Goal: Information Seeking & Learning: Learn about a topic

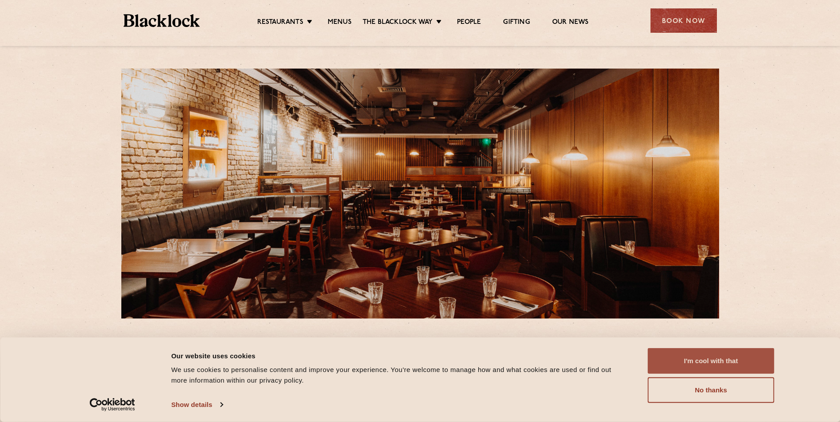
click at [707, 364] on button "I'm cool with that" at bounding box center [711, 362] width 127 height 26
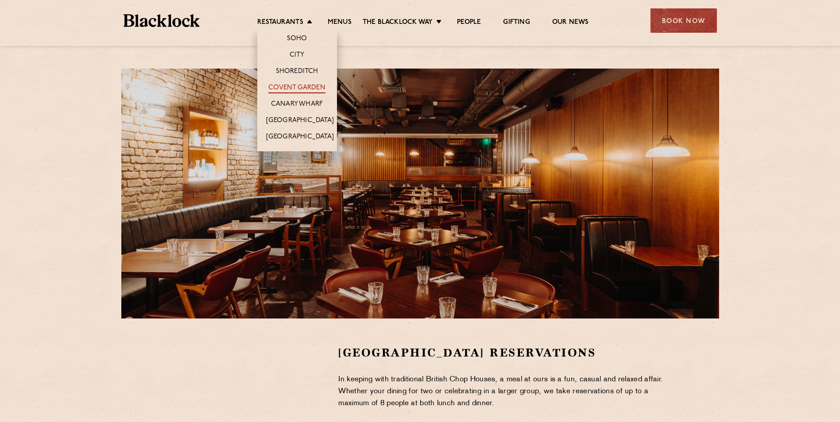
click at [296, 89] on link "Covent Garden" at bounding box center [296, 89] width 57 height 10
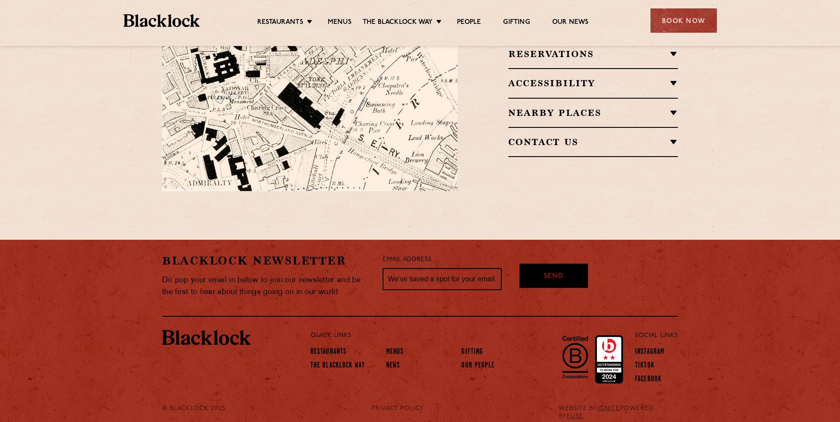
scroll to position [633, 0]
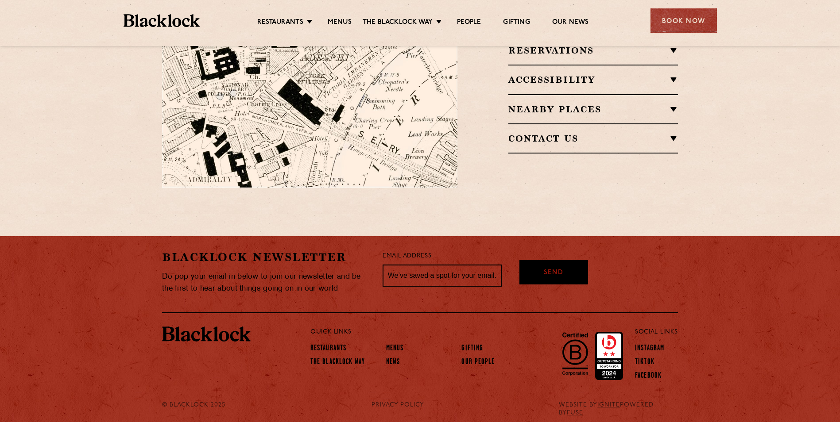
click at [550, 133] on h2 "Contact Us" at bounding box center [593, 138] width 170 height 11
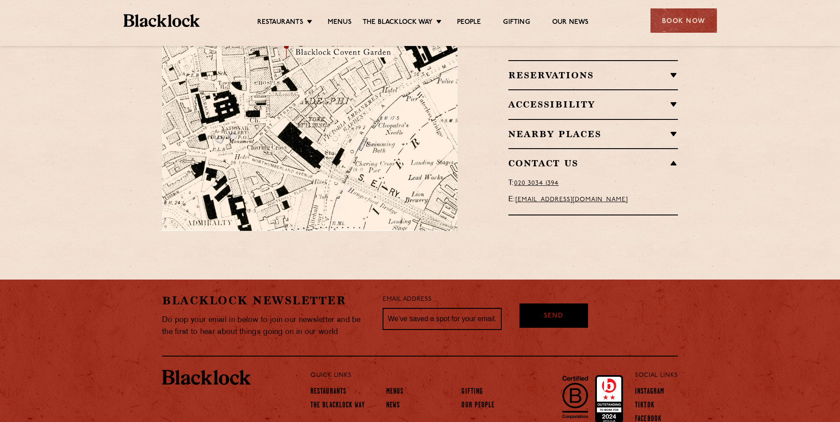
scroll to position [456, 0]
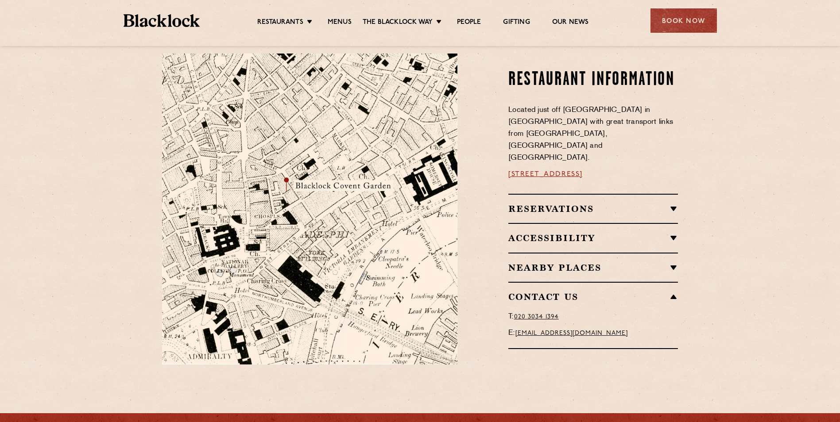
click at [573, 194] on div "Reservations Walk-Ins Walk-ins are always warmly welcome. Do pop in and we’ll g…" at bounding box center [593, 208] width 170 height 29
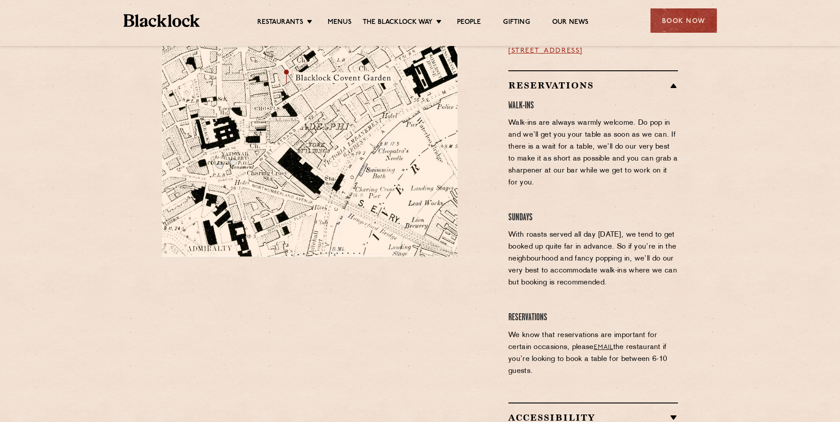
scroll to position [589, 0]
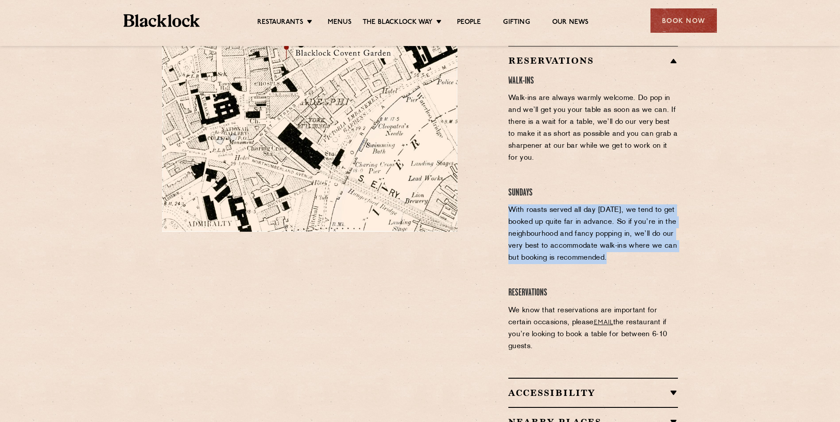
drag, startPoint x: 510, startPoint y: 177, endPoint x: 661, endPoint y: 229, distance: 160.1
click at [661, 229] on p "With roasts served all day [DATE], we tend to get booked up quite far in advanc…" at bounding box center [593, 235] width 170 height 60
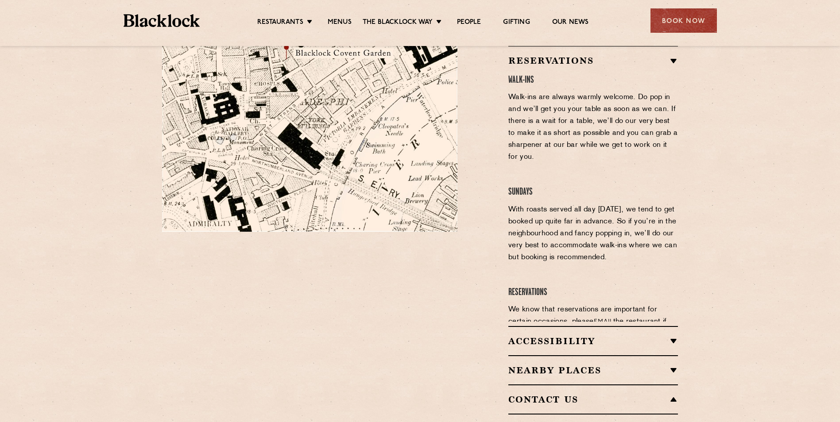
click at [661, 229] on section "Restaurant information Located just off [GEOGRAPHIC_DATA] in [GEOGRAPHIC_DATA] …" at bounding box center [420, 167] width 840 height 547
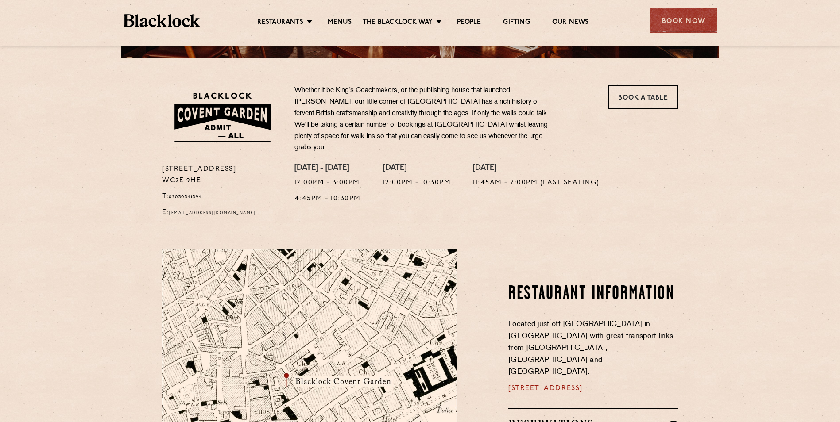
scroll to position [235, 0]
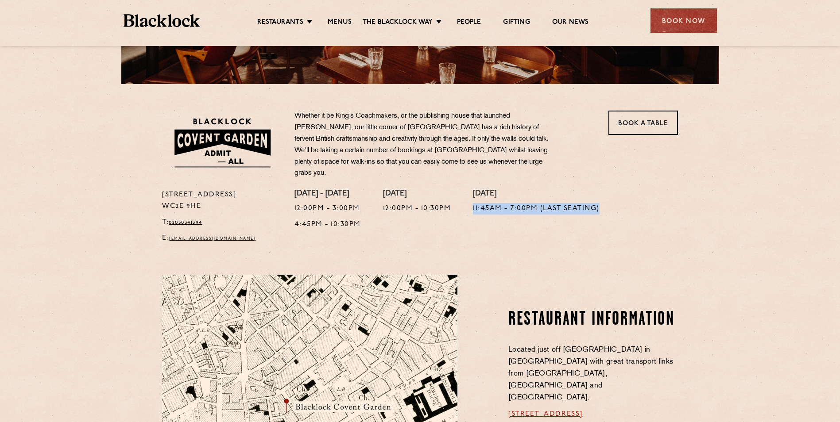
drag, startPoint x: 476, startPoint y: 195, endPoint x: 637, endPoint y: 200, distance: 160.8
click at [637, 200] on div "[DATE] - [DATE] 12:00pm - 3:00pm 4:45pm - 10:30pm [DATE] 12:00pm - 10:30pm [DAT…" at bounding box center [486, 219] width 397 height 59
click at [541, 213] on div "[DATE] 11:45am - 7:00pm (Last Seating)" at bounding box center [536, 219] width 127 height 59
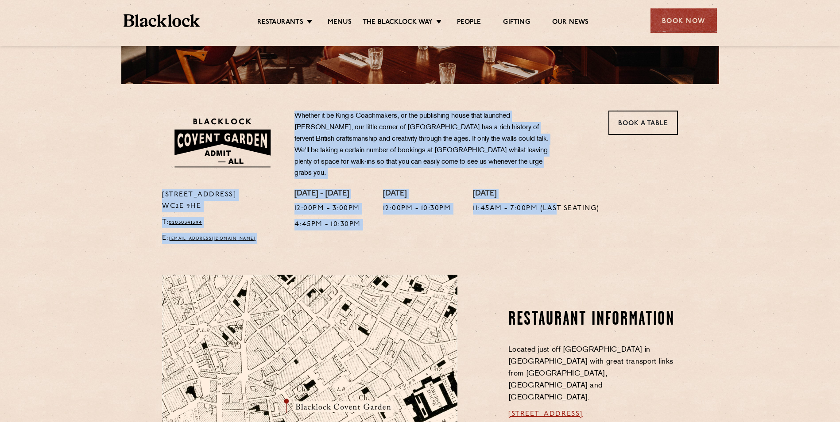
drag, startPoint x: 294, startPoint y: 113, endPoint x: 566, endPoint y: 231, distance: 296.2
click at [566, 231] on div "[STREET_ADDRESS] T: 02030341394 E: [EMAIL_ADDRESS][DOMAIN_NAME] Whether it be K…" at bounding box center [419, 180] width 529 height 138
click at [566, 231] on div "[DATE] 11:45am - 7:00pm (Last Seating)" at bounding box center [536, 219] width 127 height 59
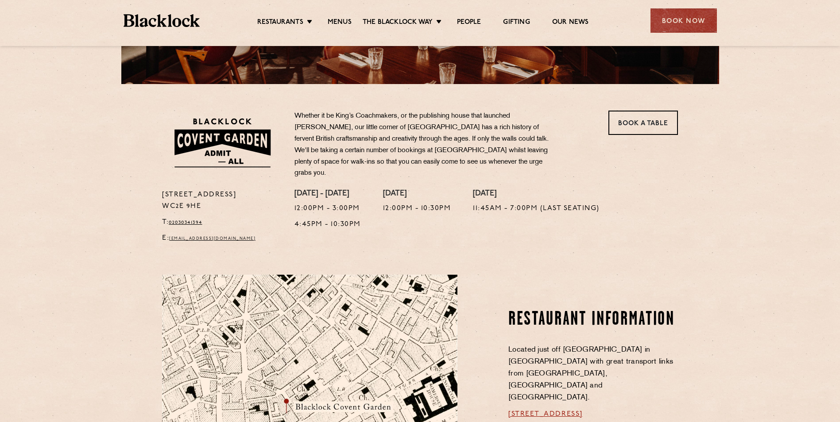
drag, startPoint x: 205, startPoint y: 199, endPoint x: 161, endPoint y: 190, distance: 44.4
click at [161, 190] on div "[STREET_ADDRESS] T: 02030341394 E: [EMAIL_ADDRESS][DOMAIN_NAME]" at bounding box center [221, 219] width 132 height 59
drag, startPoint x: 161, startPoint y: 190, endPoint x: 233, endPoint y: 202, distance: 73.8
click at [233, 202] on div "[STREET_ADDRESS] T: 02030341394 E: [EMAIL_ADDRESS][DOMAIN_NAME]" at bounding box center [221, 219] width 132 height 59
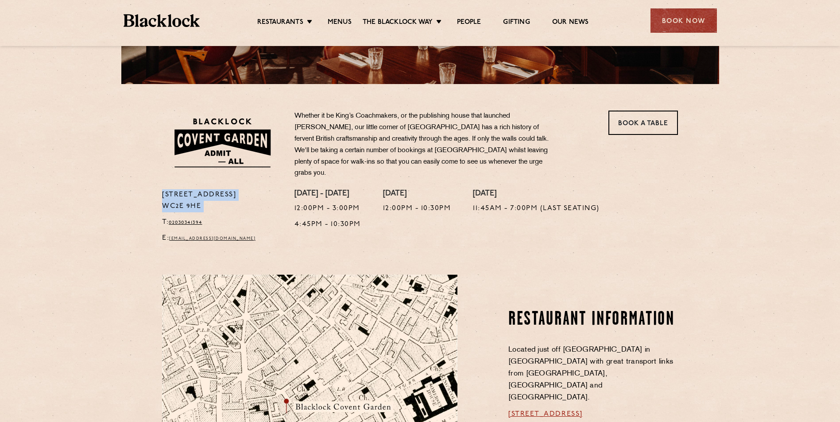
click at [233, 202] on p "[STREET_ADDRESS]" at bounding box center [221, 201] width 119 height 23
drag, startPoint x: 237, startPoint y: 202, endPoint x: 129, endPoint y: 170, distance: 112.7
click at [129, 170] on section "[STREET_ADDRESS] T: 02030341394 E: [EMAIL_ADDRESS][DOMAIN_NAME] Whether it be K…" at bounding box center [420, 166] width 840 height 164
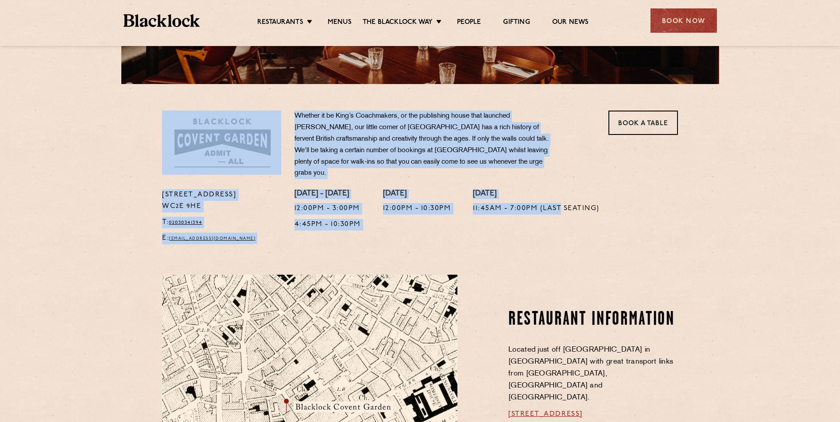
drag, startPoint x: 188, startPoint y: 183, endPoint x: 554, endPoint y: 236, distance: 370.6
click at [554, 236] on section "[STREET_ADDRESS] T: 02030341394 E: [EMAIL_ADDRESS][DOMAIN_NAME] Whether it be K…" at bounding box center [420, 166] width 840 height 164
click at [554, 236] on div "[DATE] 11:45am - 7:00pm (Last Seating)" at bounding box center [536, 219] width 127 height 59
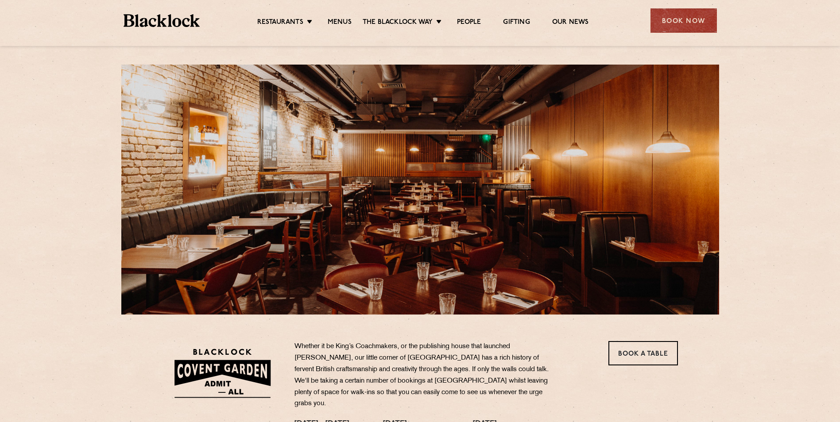
scroll to position [0, 0]
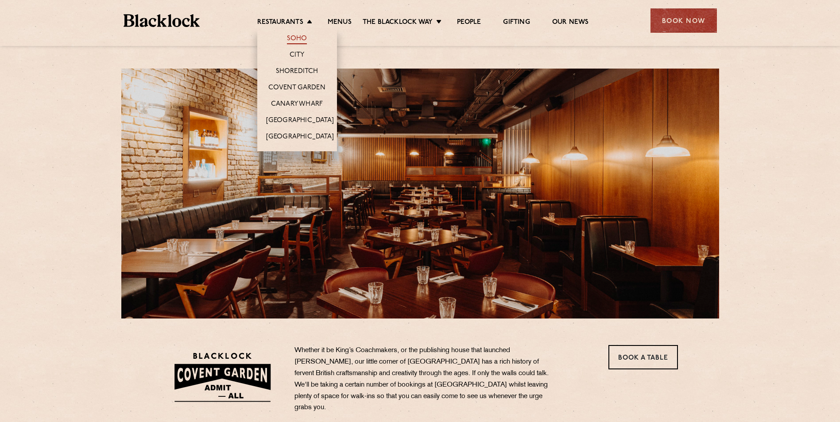
click at [298, 38] on link "Soho" at bounding box center [297, 40] width 20 height 10
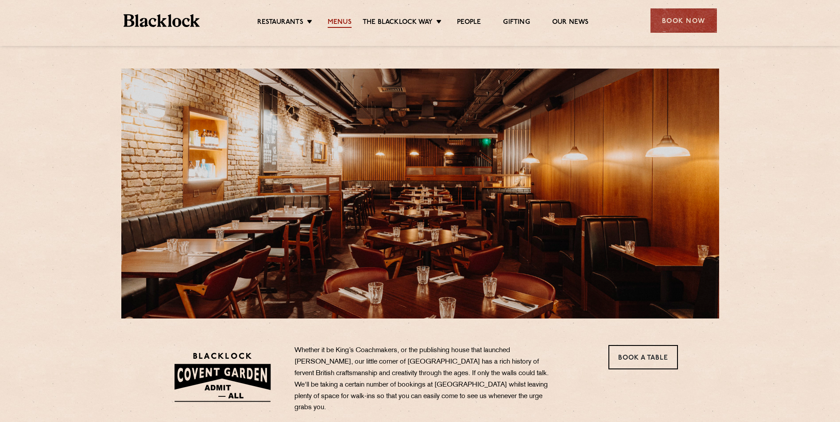
click at [347, 21] on link "Menus" at bounding box center [340, 23] width 24 height 10
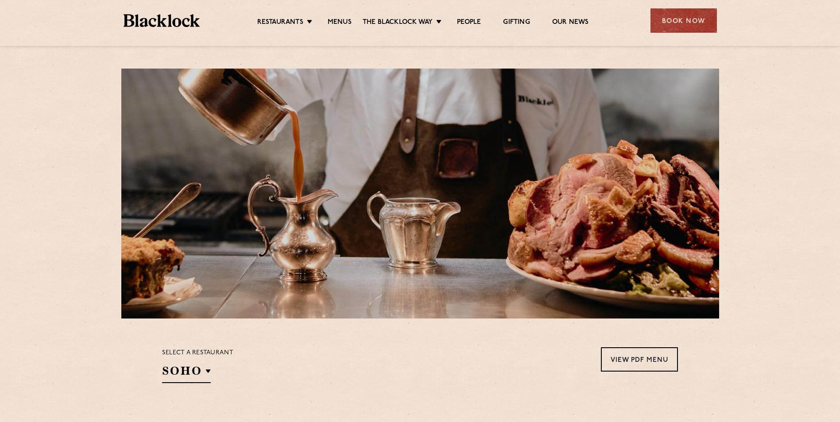
drag, startPoint x: 0, startPoint y: 158, endPoint x: 744, endPoint y: 202, distance: 744.8
drag, startPoint x: 744, startPoint y: 202, endPoint x: 127, endPoint y: 175, distance: 617.0
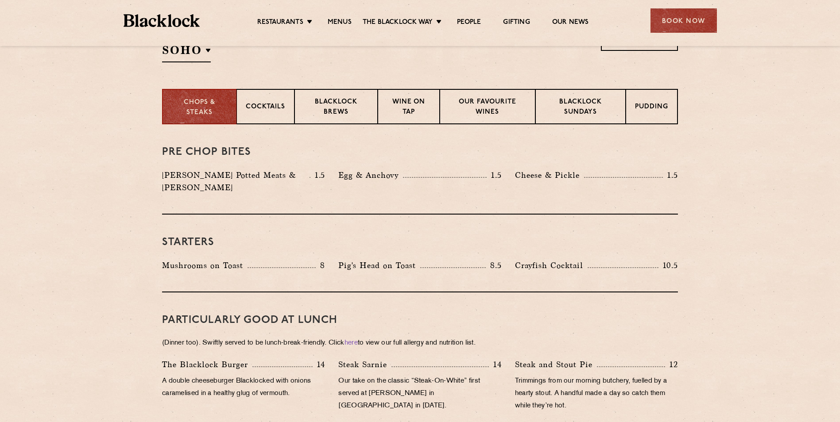
scroll to position [354, 0]
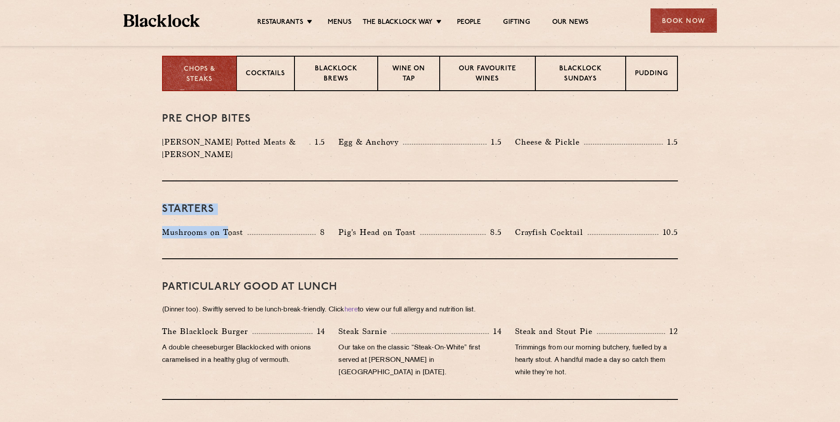
drag, startPoint x: 215, startPoint y: 208, endPoint x: 227, endPoint y: 211, distance: 12.4
click at [227, 211] on div "Starters Mushrooms on Toast 8 Pig's Head on Toast 8.5 Crayfish Cocktail 10.5" at bounding box center [420, 221] width 516 height 78
drag, startPoint x: 219, startPoint y: 195, endPoint x: 97, endPoint y: 198, distance: 122.3
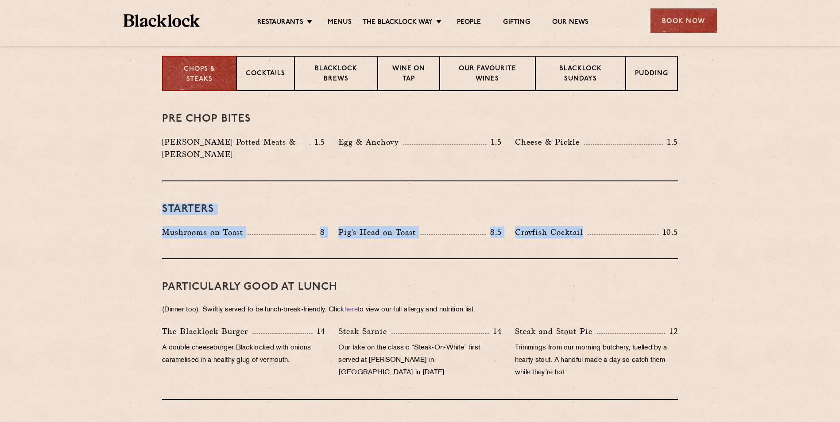
drag, startPoint x: 145, startPoint y: 212, endPoint x: 653, endPoint y: 213, distance: 507.9
drag, startPoint x: 653, startPoint y: 213, endPoint x: 670, endPoint y: 212, distance: 16.9
click at [653, 213] on div "Starters Mushrooms on Toast 8 Pig's Head on Toast 8.5 Crayfish Cocktail 10.5" at bounding box center [420, 221] width 516 height 78
drag, startPoint x: 517, startPoint y: 206, endPoint x: 256, endPoint y: 205, distance: 260.8
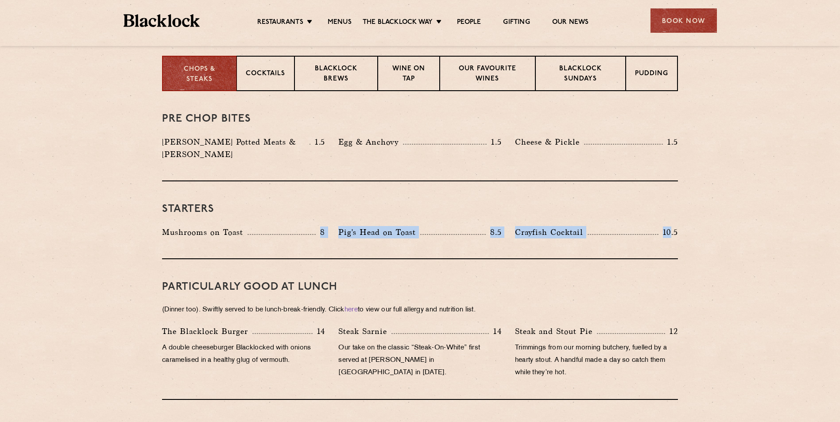
click at [256, 205] on div "Starters Mushrooms on Toast 8 Pig's Head on Toast 8.5 Crayfish Cocktail 10.5" at bounding box center [420, 221] width 516 height 78
drag, startPoint x: 256, startPoint y: 205, endPoint x: 154, endPoint y: 193, distance: 103.0
click at [256, 205] on div "Starters Mushrooms on Toast 8 Pig's Head on Toast 8.5 Crayfish Cocktail 10.5" at bounding box center [420, 221] width 516 height 78
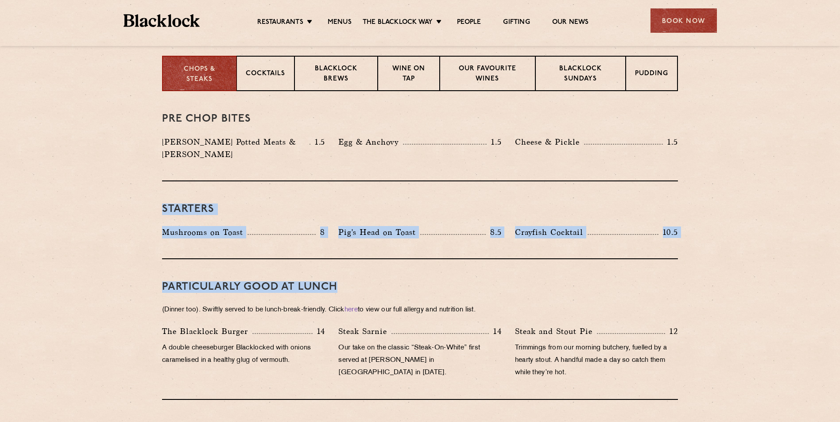
drag, startPoint x: 154, startPoint y: 193, endPoint x: 458, endPoint y: 253, distance: 310.2
drag, startPoint x: 458, startPoint y: 253, endPoint x: 453, endPoint y: 248, distance: 7.2
click at [458, 260] on div "PARTICULARLY GOOD AT LUNCH (Dinner too). Swiftly served to be lunch-break-frien…" at bounding box center [420, 330] width 516 height 141
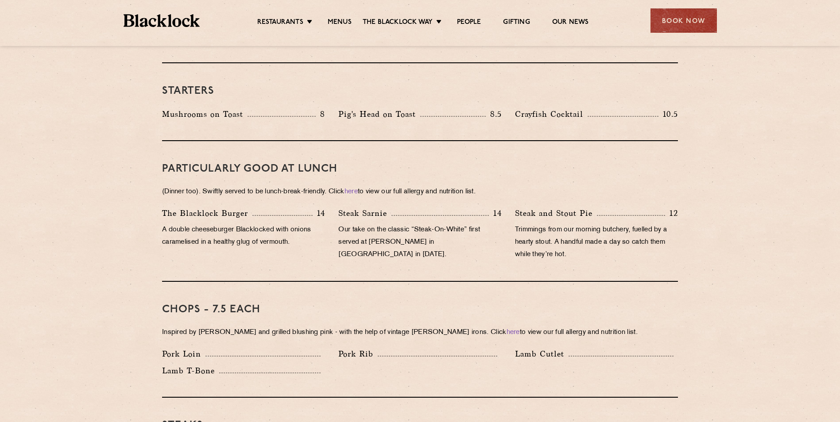
scroll to position [470, 0]
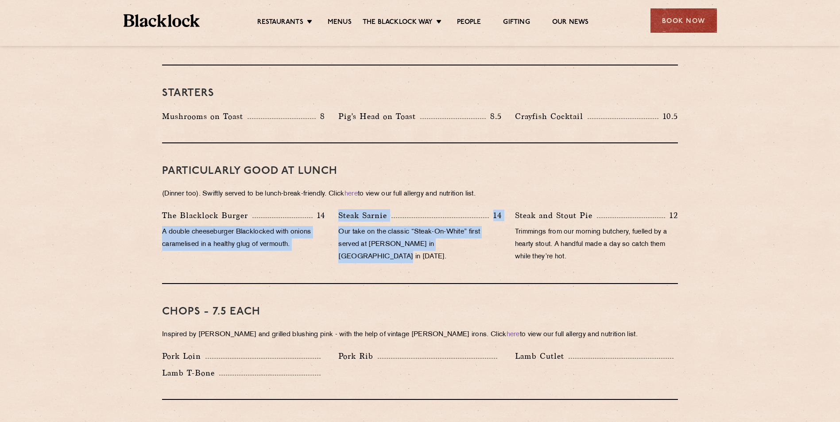
drag, startPoint x: 410, startPoint y: 212, endPoint x: 506, endPoint y: 230, distance: 97.4
click at [506, 230] on div "PARTICULARLY GOOD AT LUNCH (Dinner too). Swiftly served to be lunch-break-frien…" at bounding box center [420, 213] width 516 height 141
click at [506, 230] on div "Steak Sarnie 14 Our take on the classic “Steak-On-White” first served at Louis’…" at bounding box center [420, 238] width 176 height 58
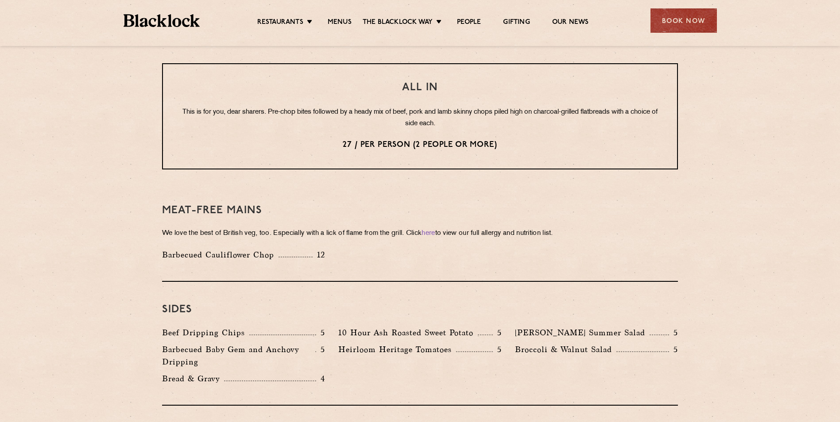
scroll to position [1179, 0]
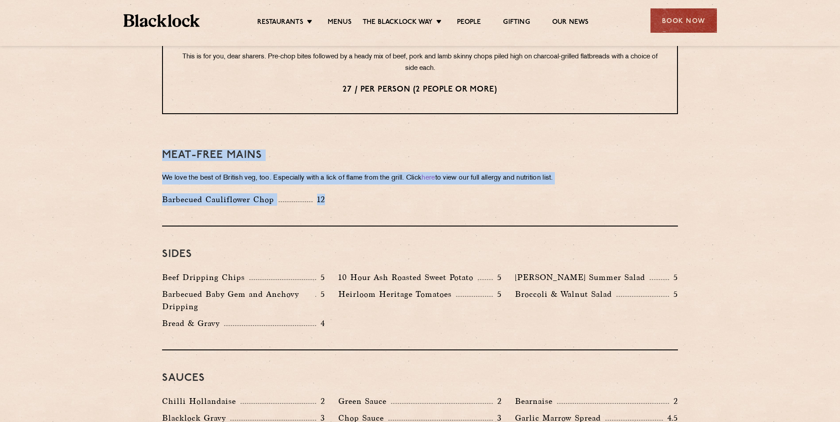
drag, startPoint x: 157, startPoint y: 132, endPoint x: 411, endPoint y: 190, distance: 260.4
click at [411, 190] on div "Meat-Free mains We love the best of British veg, too. Especially with a lick of…" at bounding box center [420, 177] width 516 height 99
drag, startPoint x: 418, startPoint y: 178, endPoint x: 139, endPoint y: 130, distance: 283.9
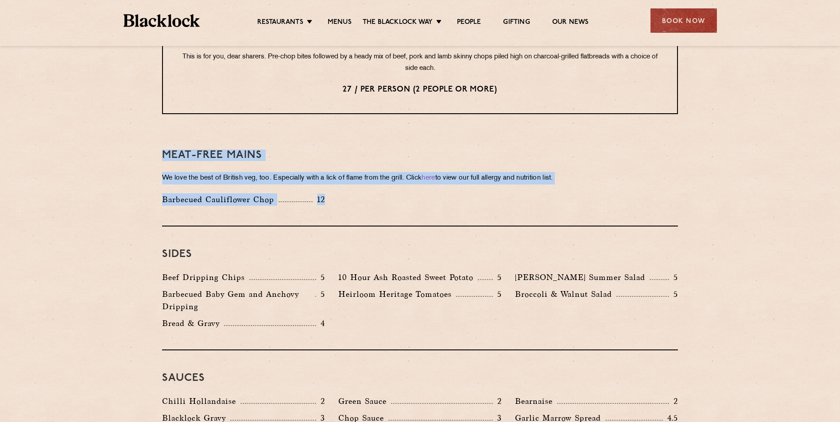
drag, startPoint x: 477, startPoint y: 214, endPoint x: 508, endPoint y: 221, distance: 31.8
click at [508, 227] on div "Sides Beef Dripping Chips 5 10 Hour Ash Roasted Sweet Potato 5 Roy's Summer Sal…" at bounding box center [420, 289] width 516 height 124
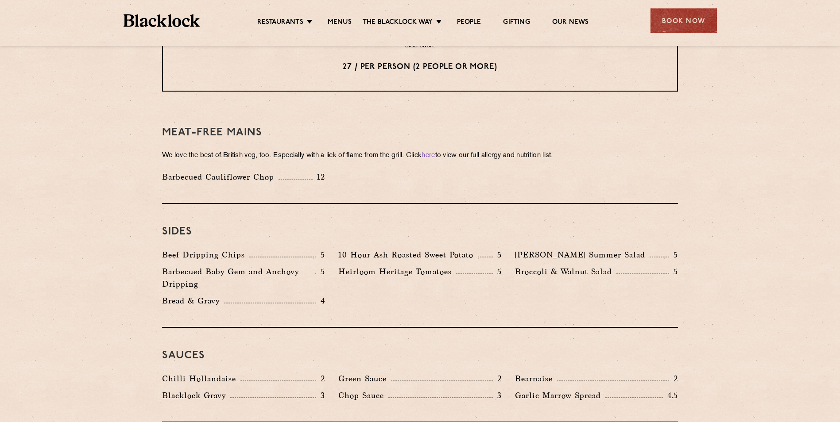
scroll to position [1223, 0]
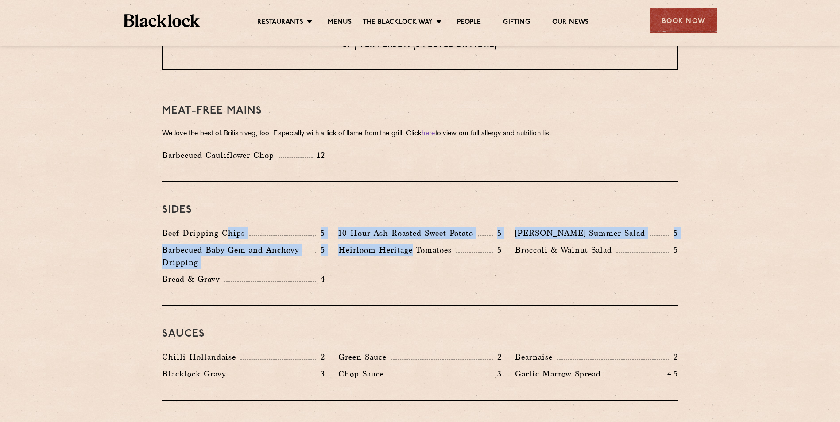
drag, startPoint x: 228, startPoint y: 201, endPoint x: 412, endPoint y: 266, distance: 195.7
click at [412, 266] on div "Sides Beef Dripping Chips 5 10 Hour Ash Roasted Sweet Potato 5 Roy's Summer Sal…" at bounding box center [420, 244] width 516 height 124
drag, startPoint x: 412, startPoint y: 266, endPoint x: 416, endPoint y: 270, distance: 5.0
click at [412, 266] on div "Sides Beef Dripping Chips 5 10 Hour Ash Roasted Sweet Potato 5 Roy's Summer Sal…" at bounding box center [420, 244] width 516 height 124
drag, startPoint x: 371, startPoint y: 263, endPoint x: 187, endPoint y: 215, distance: 190.1
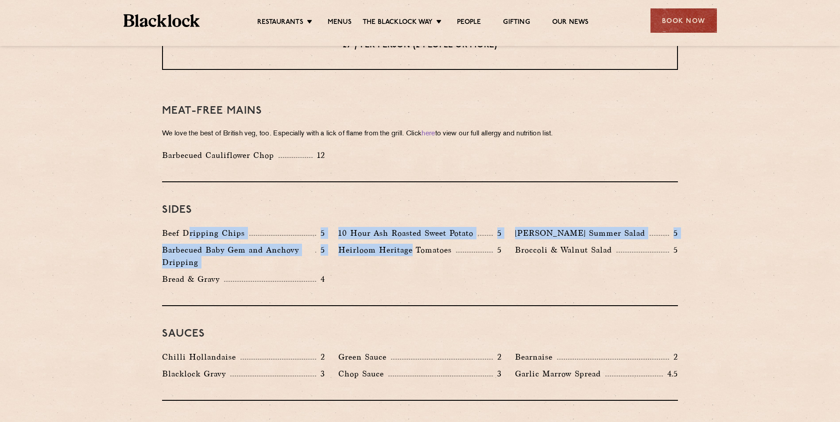
click at [187, 215] on div "Sides Beef Dripping Chips 5 10 Hour Ash Roasted Sweet Potato 5 Roy's Summer Sal…" at bounding box center [420, 244] width 516 height 124
click at [187, 227] on p "Beef Dripping Chips" at bounding box center [205, 233] width 87 height 12
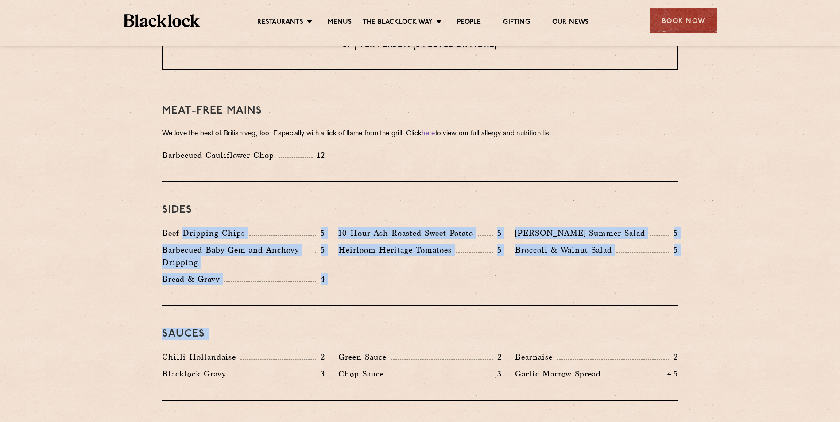
drag, startPoint x: 187, startPoint y: 215, endPoint x: 434, endPoint y: 310, distance: 264.2
click at [434, 329] on h3 "Sauces" at bounding box center [420, 335] width 516 height 12
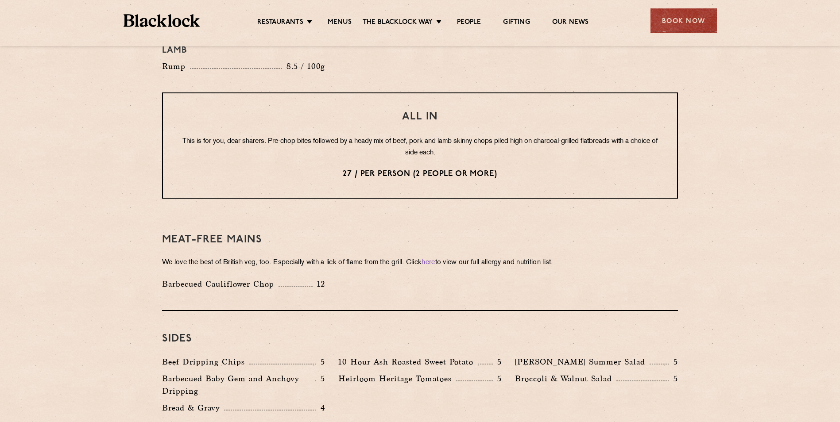
scroll to position [1090, 0]
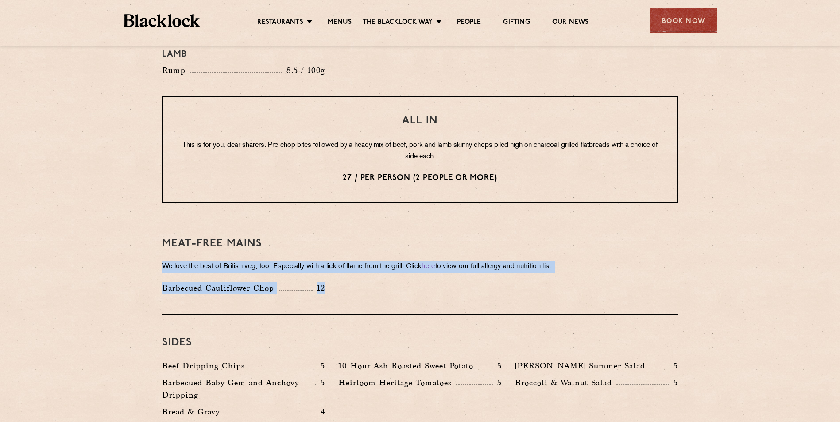
drag, startPoint x: 214, startPoint y: 240, endPoint x: 461, endPoint y: 283, distance: 249.9
click at [461, 283] on div "Meat-Free mains We love the best of British veg, too. Especially with a lick of…" at bounding box center [420, 265] width 516 height 99
drag, startPoint x: 234, startPoint y: 206, endPoint x: 122, endPoint y: 200, distance: 112.2
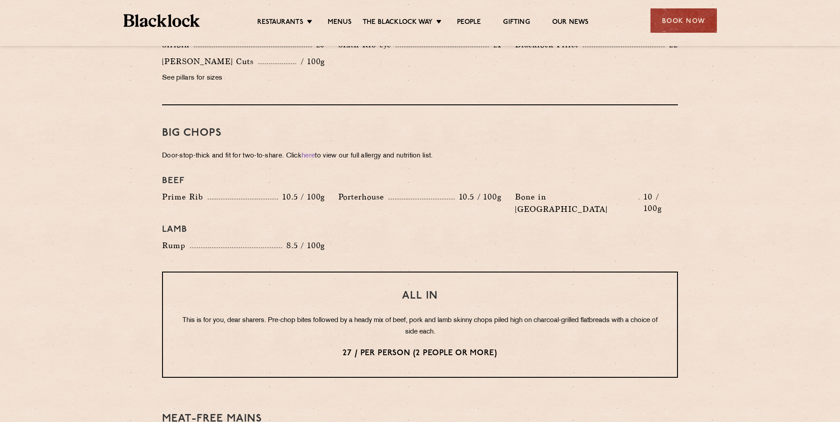
scroll to position [913, 0]
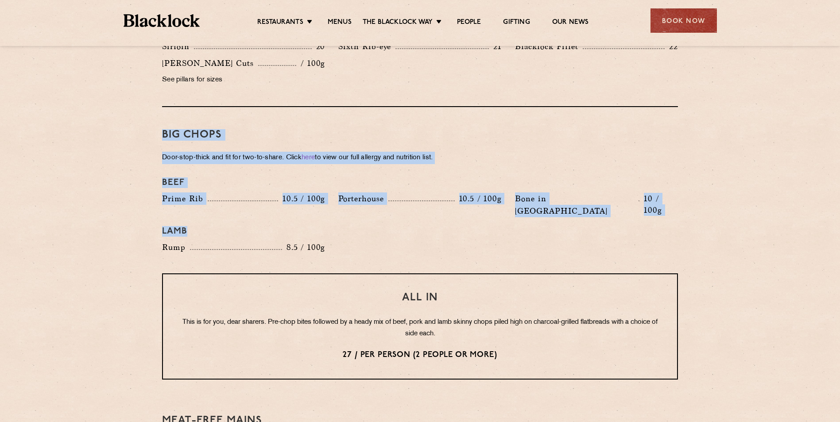
drag, startPoint x: 364, startPoint y: 224, endPoint x: 145, endPoint y: 113, distance: 246.0
click at [145, 113] on section "Pre Chop Bites Blacklock Potted Meats & Kimchi 1.5 Egg & Anchovy 1.5 Cheese & P…" at bounding box center [420, 169] width 840 height 1275
click at [144, 113] on section "Pre Chop Bites Blacklock Potted Meats & Kimchi 1.5 Egg & Anchovy 1.5 Cheese & P…" at bounding box center [420, 169] width 840 height 1275
drag, startPoint x: 144, startPoint y: 113, endPoint x: 403, endPoint y: 231, distance: 284.0
click at [403, 231] on section "Pre Chop Bites Blacklock Potted Meats & Kimchi 1.5 Egg & Anchovy 1.5 Cheese & P…" at bounding box center [420, 169] width 840 height 1275
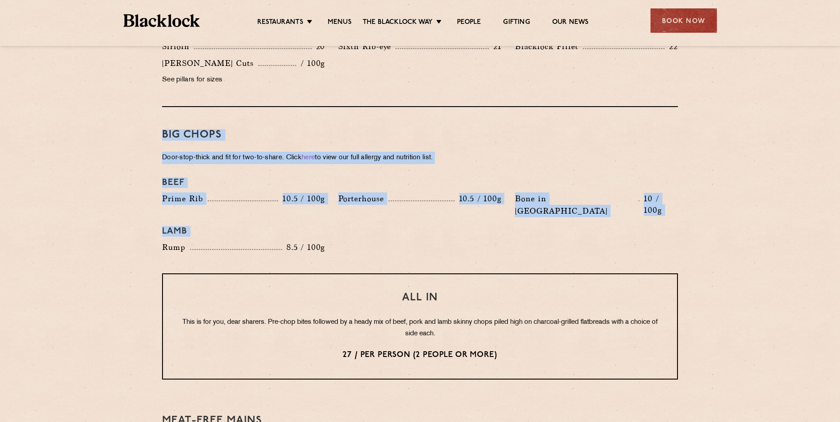
click at [403, 231] on div "Beef Prime Rib 10.5 / 100g Porterhouse 10.5 / 100g Bone in Sirloin 10 / 100g La…" at bounding box center [419, 215] width 529 height 85
drag, startPoint x: 399, startPoint y: 230, endPoint x: 145, endPoint y: 135, distance: 271.2
click at [145, 135] on section "Pre Chop Bites Blacklock Potted Meats & Kimchi 1.5 Egg & Anchovy 1.5 Cheese & P…" at bounding box center [420, 169] width 840 height 1275
drag, startPoint x: 379, startPoint y: 183, endPoint x: 594, endPoint y: 233, distance: 220.9
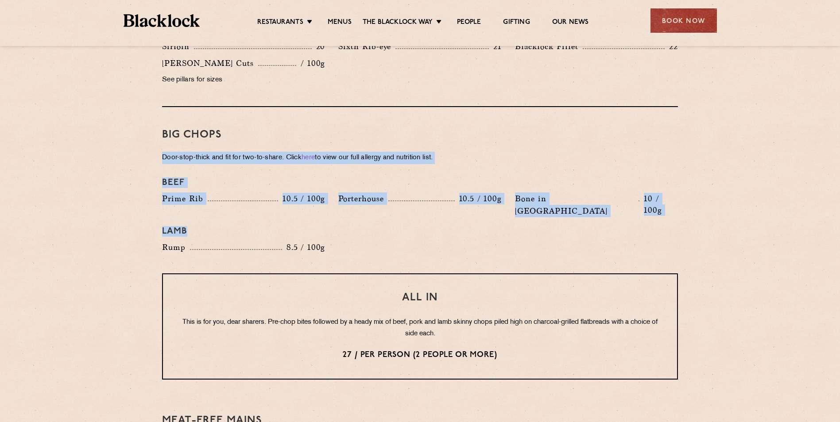
click at [594, 233] on section "Pre Chop Bites Blacklock Potted Meats & Kimchi 1.5 Egg & Anchovy 1.5 Cheese & P…" at bounding box center [420, 169] width 840 height 1275
click at [594, 233] on div "Big Chops Door-stop-thick and fit for two-to-share. Click here to view our full…" at bounding box center [420, 190] width 516 height 167
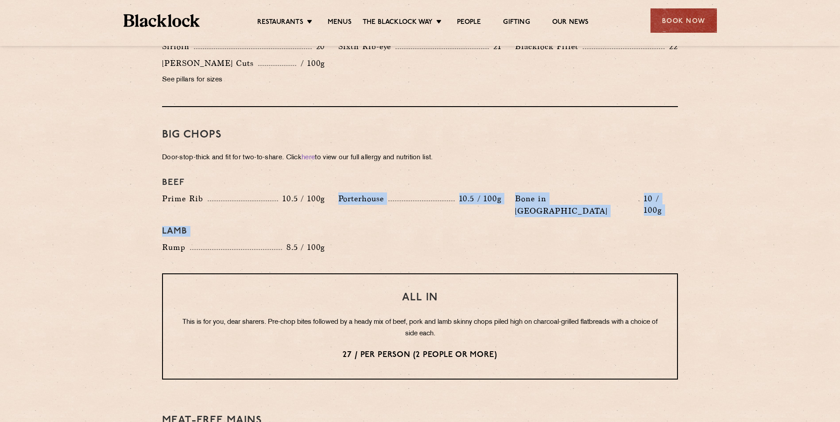
drag, startPoint x: 594, startPoint y: 233, endPoint x: 325, endPoint y: 186, distance: 273.0
click at [325, 186] on div "Big Chops Door-stop-thick and fit for two-to-share. Click here to view our full…" at bounding box center [420, 190] width 516 height 167
click at [325, 193] on div "Prime Rib 10.5 / 100g" at bounding box center [243, 207] width 176 height 29
drag, startPoint x: 343, startPoint y: 189, endPoint x: 636, endPoint y: 232, distance: 296.2
click at [636, 232] on div "Beef Prime Rib 10.5 / 100g Porterhouse 10.5 / 100g Bone in Sirloin 10 / 100g La…" at bounding box center [419, 215] width 529 height 85
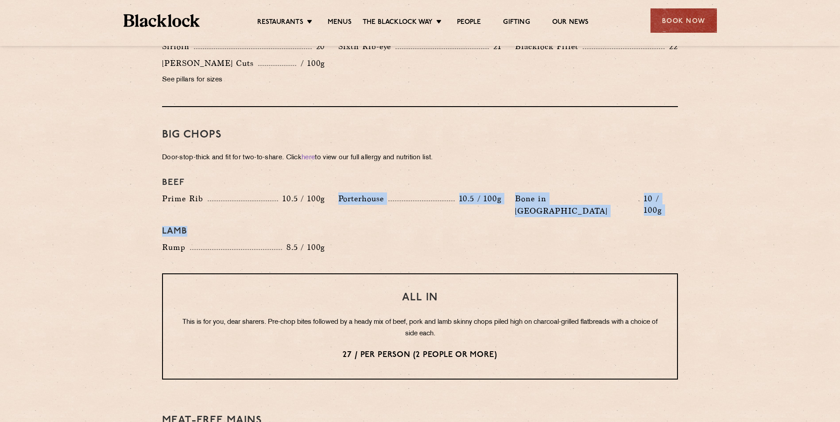
click at [636, 232] on div "Beef Prime Rib 10.5 / 100g Porterhouse 10.5 / 100g Bone in Sirloin 10 / 100g La…" at bounding box center [419, 215] width 529 height 85
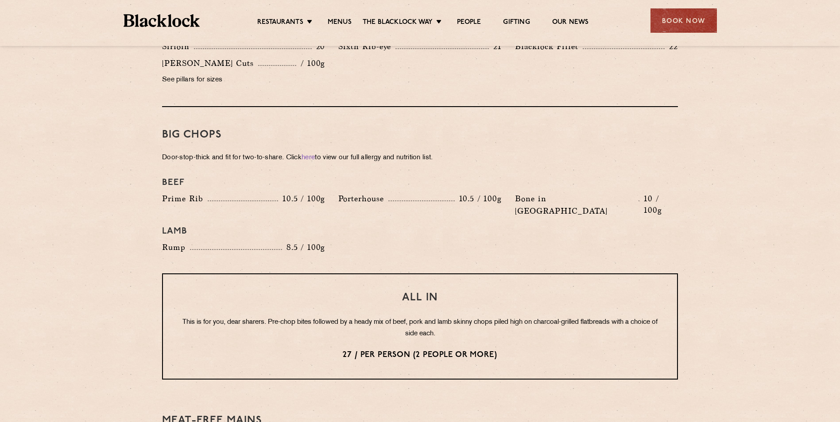
drag, startPoint x: 645, startPoint y: 234, endPoint x: 417, endPoint y: 205, distance: 229.8
click at [417, 205] on div "Big Chops Door-stop-thick and fit for two-to-share. Click here to view our full…" at bounding box center [420, 190] width 516 height 167
click at [417, 226] on h4 "Lamb" at bounding box center [420, 231] width 516 height 11
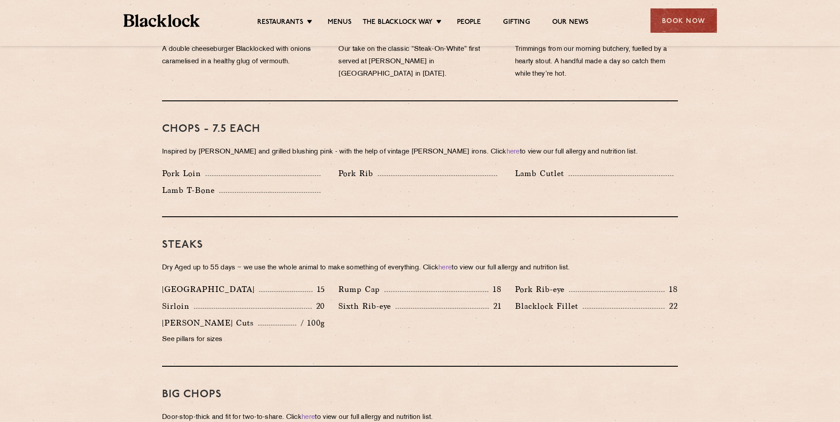
scroll to position [692, 0]
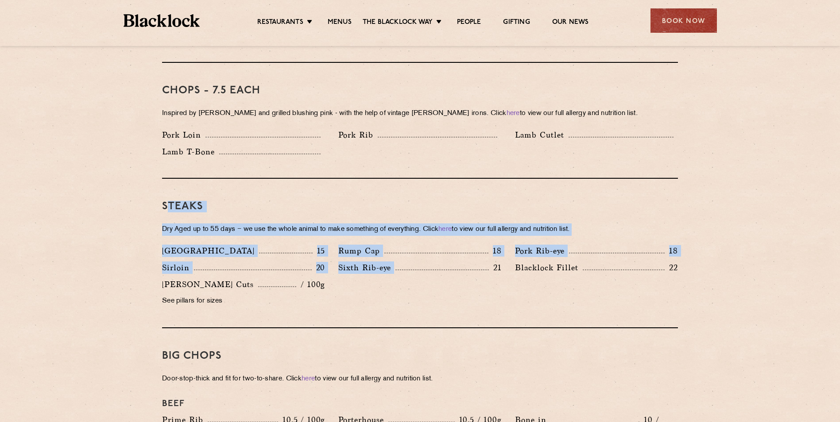
drag, startPoint x: 243, startPoint y: 213, endPoint x: 484, endPoint y: 293, distance: 254.2
click at [484, 293] on div "Steaks Dry Aged up to 55 days − we use the whole animal to make something of ev…" at bounding box center [420, 254] width 516 height 150
click at [485, 293] on div "Denver 15 Rump Cap 18 Pork Rib-eye 18 Sirloin 20 Sixth Rib-eye 21 Blacklock Fil…" at bounding box center [419, 278] width 529 height 67
drag, startPoint x: 490, startPoint y: 300, endPoint x: 245, endPoint y: 216, distance: 258.8
click at [245, 216] on div "Steaks Dry Aged up to 55 days − we use the whole animal to make something of ev…" at bounding box center [420, 254] width 516 height 150
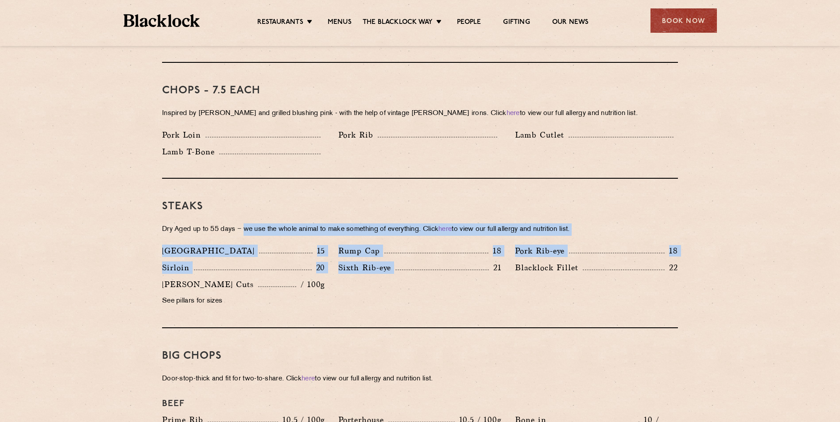
click at [245, 224] on p "Dry Aged up to 55 days − we use the whole animal to make something of everythin…" at bounding box center [420, 230] width 516 height 12
drag, startPoint x: 245, startPoint y: 216, endPoint x: 608, endPoint y: 291, distance: 371.2
click at [608, 291] on div "Steaks Dry Aged up to 55 days − we use the whole animal to make something of ev…" at bounding box center [420, 254] width 516 height 150
click at [608, 291] on div "Denver 15 Rump Cap 18 Pork Rib-eye 18 Sirloin 20 Sixth Rib-eye 21 Blacklock Fil…" at bounding box center [419, 278] width 529 height 67
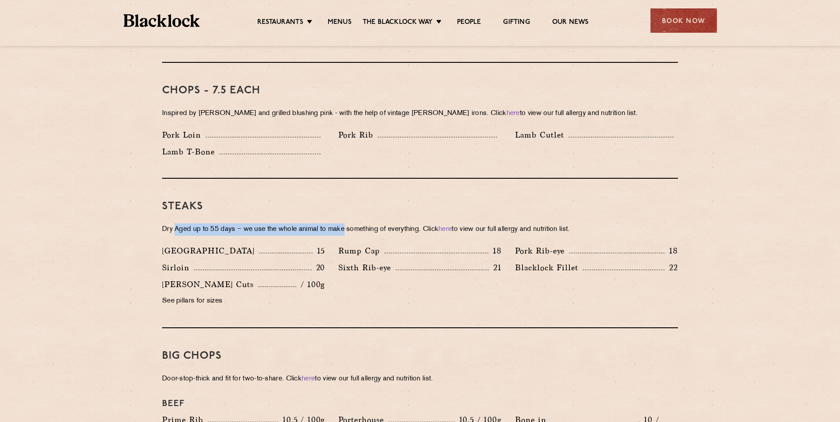
drag, startPoint x: 175, startPoint y: 217, endPoint x: 349, endPoint y: 217, distance: 173.2
click at [349, 224] on p "Dry Aged up to 55 days − we use the whole animal to make something of everythin…" at bounding box center [420, 230] width 516 height 12
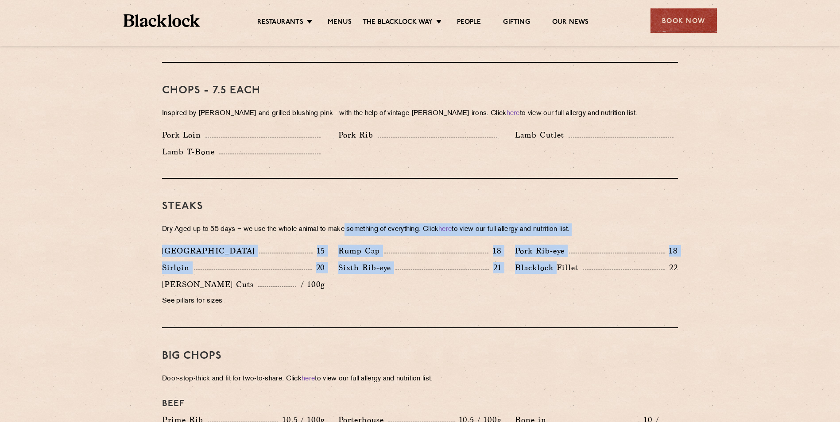
drag, startPoint x: 349, startPoint y: 217, endPoint x: 554, endPoint y: 301, distance: 221.3
click at [554, 301] on div "Steaks Dry Aged up to 55 days − we use the whole animal to make something of ev…" at bounding box center [420, 254] width 516 height 150
drag, startPoint x: 554, startPoint y: 301, endPoint x: 560, endPoint y: 300, distance: 6.2
click at [554, 301] on div "Steaks Dry Aged up to 55 days − we use the whole animal to make something of ev…" at bounding box center [420, 254] width 516 height 150
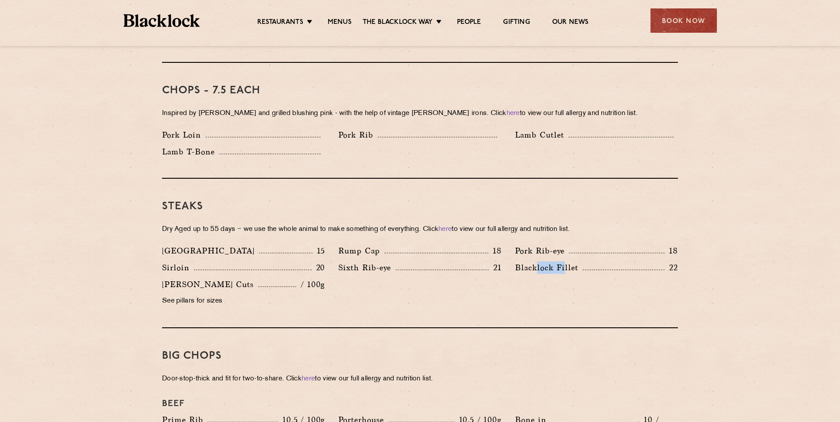
drag, startPoint x: 564, startPoint y: 299, endPoint x: 535, endPoint y: 251, distance: 56.2
click at [535, 251] on div "Denver 15 Rump Cap 18 Pork Rib-eye 18 Sirloin 20 Sixth Rib-eye 21 Blacklock Fil…" at bounding box center [419, 278] width 529 height 67
click at [535, 262] on p "Blacklock Fillet" at bounding box center [549, 268] width 68 height 12
drag, startPoint x: 535, startPoint y: 251, endPoint x: 579, endPoint y: 293, distance: 61.1
click at [579, 293] on div "Denver 15 Rump Cap 18 Pork Rib-eye 18 Sirloin 20 Sixth Rib-eye 21 Blacklock Fil…" at bounding box center [419, 278] width 529 height 67
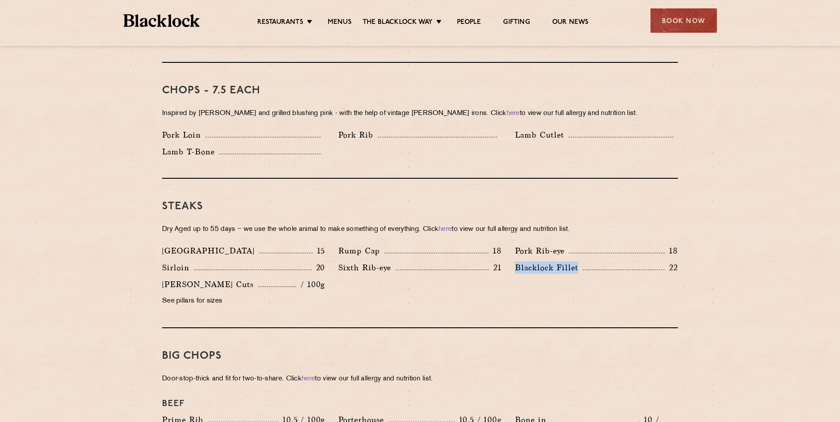
click at [579, 293] on div "Denver 15 Rump Cap 18 Pork Rib-eye 18 Sirloin 20 Sixth Rib-eye 21 Blacklock Fil…" at bounding box center [419, 278] width 529 height 67
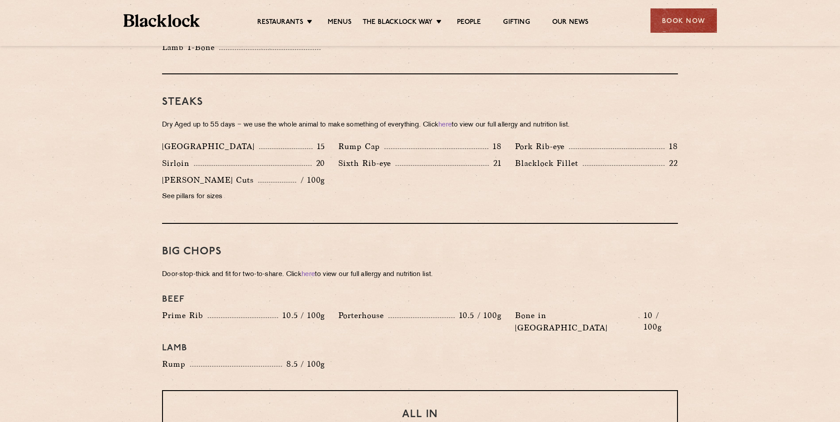
scroll to position [780, 0]
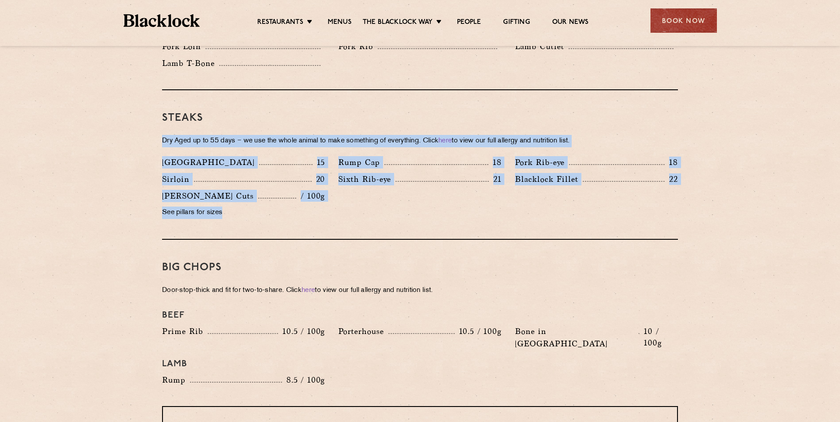
drag, startPoint x: 157, startPoint y: 112, endPoint x: 306, endPoint y: 219, distance: 183.7
click at [306, 219] on div "Pre Chop Bites Blacklock Potted Meats & Kimchi 1.5 Egg & Anchovy 1.5 Cheese & P…" at bounding box center [420, 302] width 538 height 1275
click at [306, 219] on div "Steaks Dry Aged up to 55 days − we use the whole animal to make something of ev…" at bounding box center [420, 165] width 516 height 150
drag, startPoint x: 224, startPoint y: 190, endPoint x: 159, endPoint y: 101, distance: 111.0
click at [159, 101] on div "Pre Chop Bites Blacklock Potted Meats & Kimchi 1.5 Egg & Anchovy 1.5 Cheese & P…" at bounding box center [420, 302] width 538 height 1275
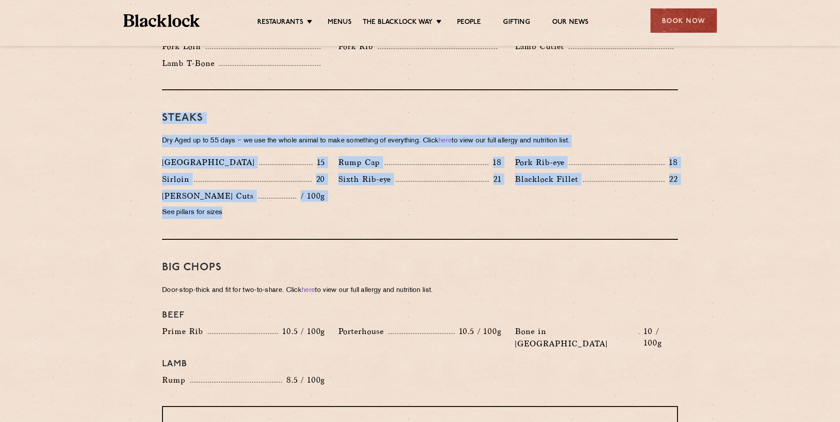
click at [159, 101] on div "Pre Chop Bites Blacklock Potted Meats & Kimchi 1.5 Egg & Anchovy 1.5 Cheese & P…" at bounding box center [420, 302] width 538 height 1275
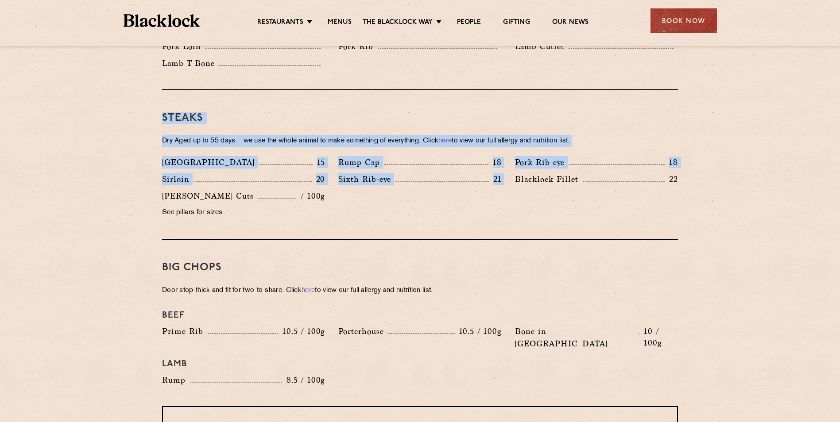
drag, startPoint x: 159, startPoint y: 101, endPoint x: 506, endPoint y: 196, distance: 360.4
click at [506, 196] on div "Pre Chop Bites Blacklock Potted Meats & Kimchi 1.5 Egg & Anchovy 1.5 Cheese & P…" at bounding box center [420, 302] width 538 height 1275
click at [506, 196] on div "Denver 15 Rump Cap 18 Pork Rib-eye 18 Sirloin 20 Sixth Rib-eye 21 Blacklock Fil…" at bounding box center [419, 189] width 529 height 67
drag, startPoint x: 506, startPoint y: 196, endPoint x: 164, endPoint y: 104, distance: 354.4
click at [164, 104] on div "Steaks Dry Aged up to 55 days − we use the whole animal to make something of ev…" at bounding box center [420, 165] width 516 height 150
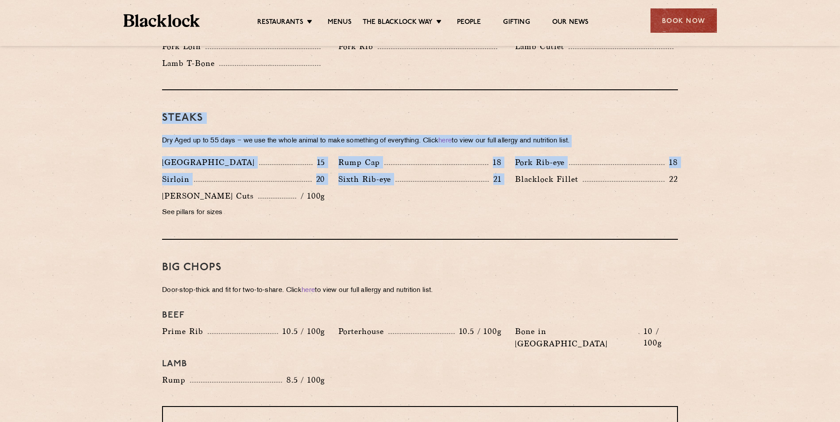
click at [164, 112] on h3 "Steaks" at bounding box center [420, 118] width 516 height 12
drag, startPoint x: 164, startPoint y: 104, endPoint x: 749, endPoint y: 223, distance: 597.4
click at [749, 223] on section "Pre Chop Bites Blacklock Potted Meats & Kimchi 1.5 Egg & Anchovy 1.5 Cheese & P…" at bounding box center [420, 302] width 840 height 1275
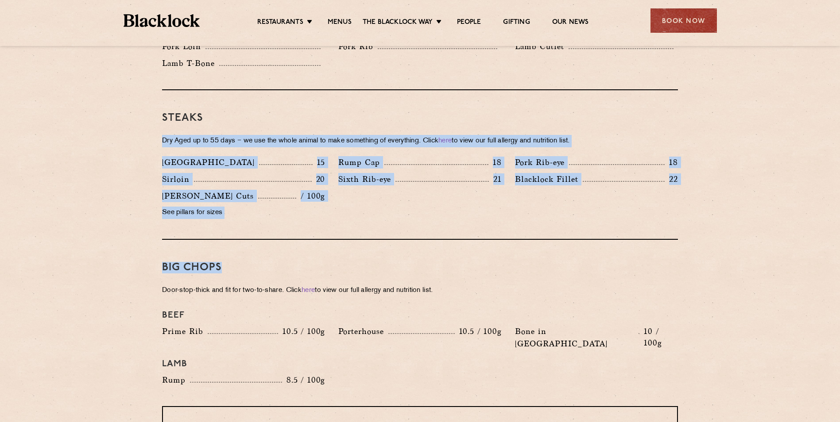
drag, startPoint x: 335, startPoint y: 236, endPoint x: 132, endPoint y: 118, distance: 234.9
click at [132, 118] on section "Pre Chop Bites Blacklock Potted Meats & Kimchi 1.5 Egg & Anchovy 1.5 Cheese & P…" at bounding box center [420, 302] width 840 height 1275
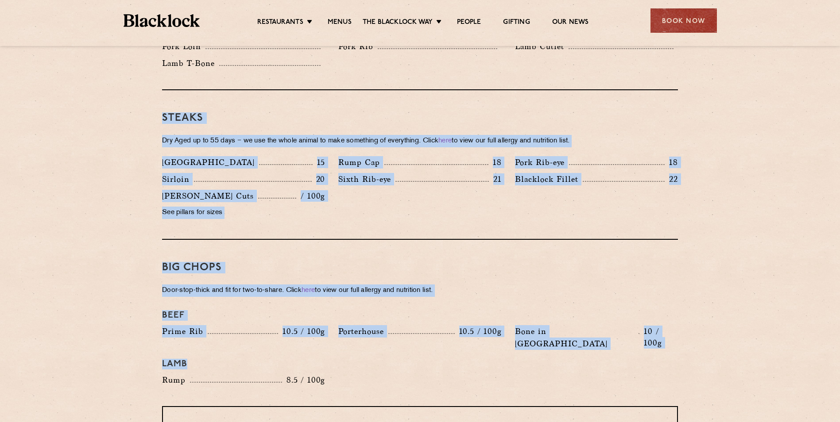
drag, startPoint x: 139, startPoint y: 108, endPoint x: 694, endPoint y: 341, distance: 601.0
click at [694, 341] on section "Pre Chop Bites Blacklock Potted Meats & Kimchi 1.5 Egg & Anchovy 1.5 Cheese & P…" at bounding box center [420, 302] width 840 height 1275
drag, startPoint x: 566, startPoint y: 330, endPoint x: 133, endPoint y: 86, distance: 497.1
click at [133, 86] on section "Pre Chop Bites Blacklock Potted Meats & Kimchi 1.5 Egg & Anchovy 1.5 Cheese & P…" at bounding box center [420, 302] width 840 height 1275
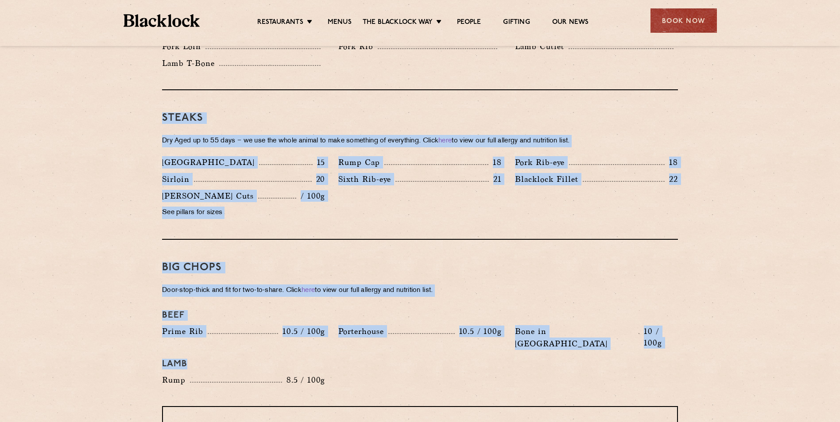
click at [133, 86] on section "Pre Chop Bites Blacklock Potted Meats & Kimchi 1.5 Egg & Anchovy 1.5 Cheese & P…" at bounding box center [420, 302] width 840 height 1275
drag, startPoint x: 204, startPoint y: 97, endPoint x: 722, endPoint y: 372, distance: 586.2
click at [722, 372] on section "Pre Chop Bites Blacklock Potted Meats & Kimchi 1.5 Egg & Anchovy 1.5 Cheese & P…" at bounding box center [420, 302] width 840 height 1275
drag, startPoint x: 635, startPoint y: 335, endPoint x: 128, endPoint y: 101, distance: 558.2
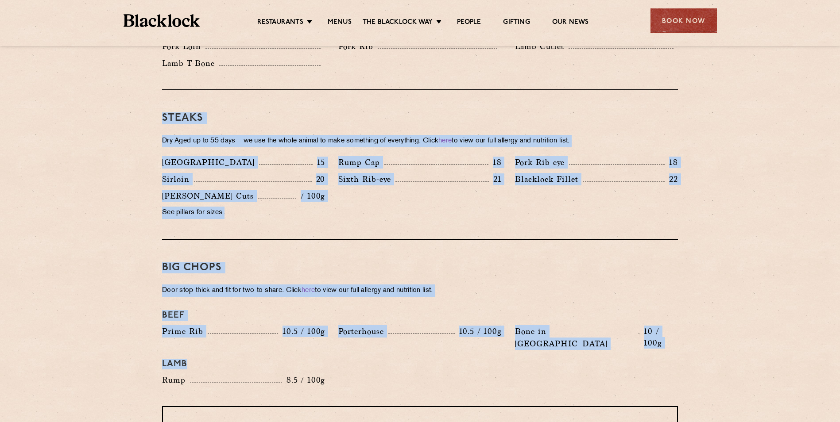
click at [128, 101] on section "Pre Chop Bites Blacklock Potted Meats & Kimchi 1.5 Egg & Anchovy 1.5 Cheese & P…" at bounding box center [420, 302] width 840 height 1275
drag, startPoint x: 128, startPoint y: 101, endPoint x: 588, endPoint y: 352, distance: 524.4
click at [588, 352] on section "Pre Chop Bites Blacklock Potted Meats & Kimchi 1.5 Egg & Anchovy 1.5 Cheese & P…" at bounding box center [420, 302] width 840 height 1275
click at [590, 353] on div "Beef Prime Rib 10.5 / 100g Porterhouse 10.5 / 100g Bone in Sirloin 10 / 100g La…" at bounding box center [419, 348] width 529 height 85
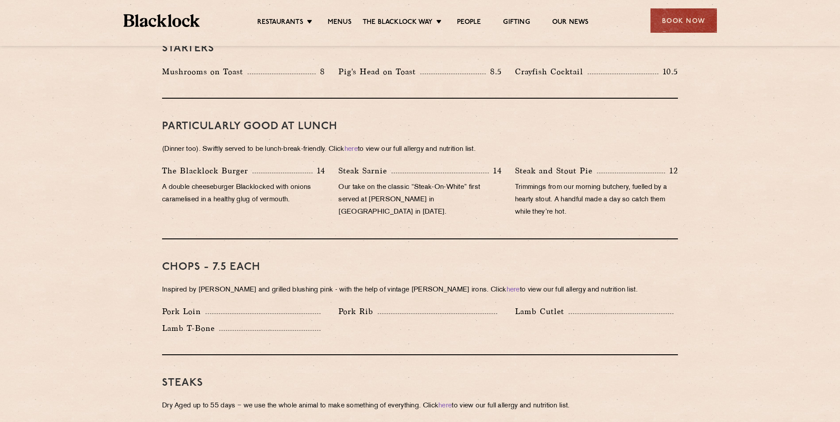
scroll to position [515, 0]
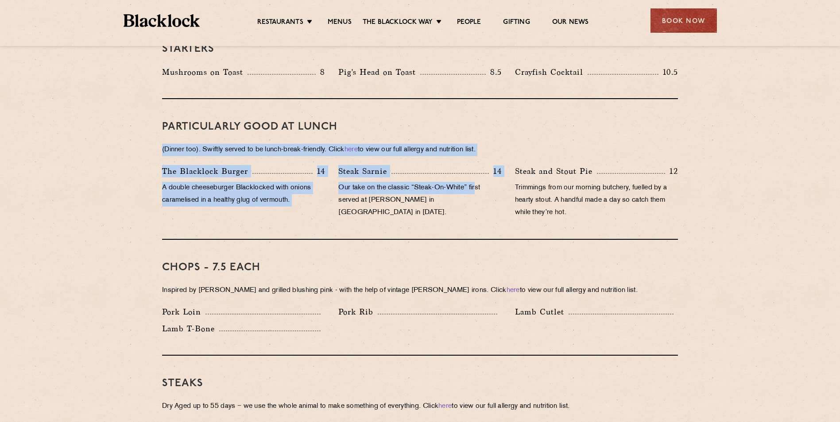
drag, startPoint x: 196, startPoint y: 123, endPoint x: 512, endPoint y: 184, distance: 322.5
click at [512, 184] on div "PARTICULARLY GOOD AT LUNCH (Dinner too). Swiftly served to be lunch-break-frien…" at bounding box center [420, 169] width 516 height 141
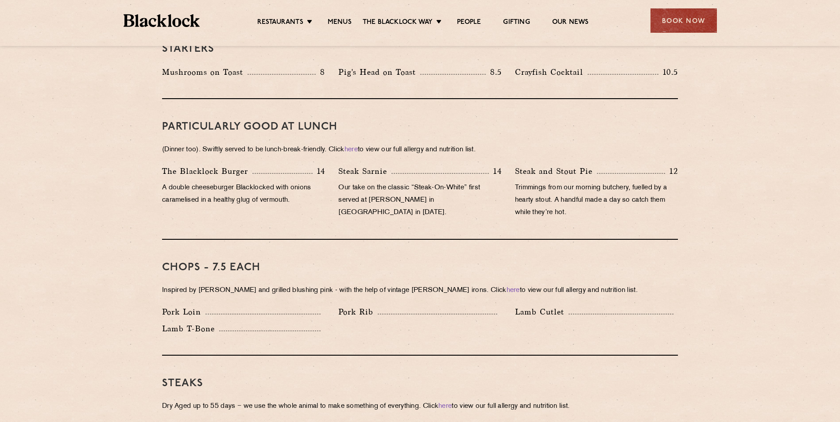
drag, startPoint x: 512, startPoint y: 184, endPoint x: 542, endPoint y: 190, distance: 29.8
click at [542, 190] on p "Trimmings from our morning butchery, fuelled by a hearty stout. A handful made …" at bounding box center [596, 200] width 163 height 37
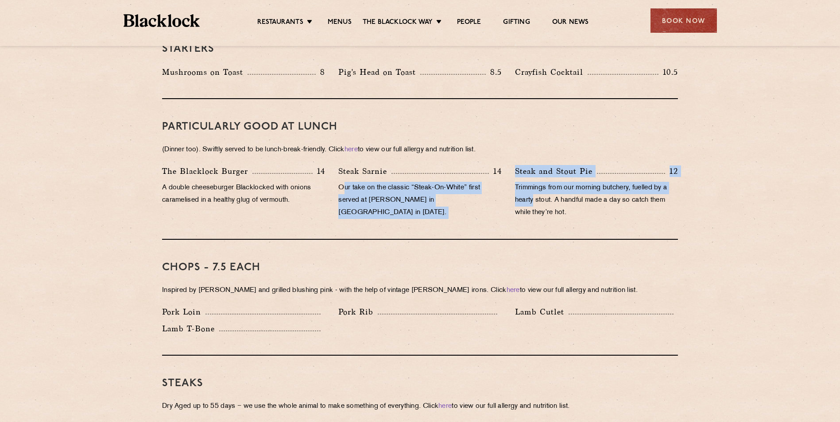
drag, startPoint x: 344, startPoint y: 172, endPoint x: 535, endPoint y: 185, distance: 191.7
click at [535, 185] on div "The Blacklock Burger 14 A double cheeseburger Blacklocked with onions caramelis…" at bounding box center [419, 194] width 529 height 58
click at [535, 185] on p "Trimmings from our morning butchery, fuelled by a hearty stout. A handful made …" at bounding box center [596, 200] width 163 height 37
drag, startPoint x: 470, startPoint y: 185, endPoint x: 403, endPoint y: 178, distance: 68.1
click at [403, 178] on div "The Blacklock Burger 14 A double cheeseburger Blacklocked with onions caramelis…" at bounding box center [419, 194] width 529 height 58
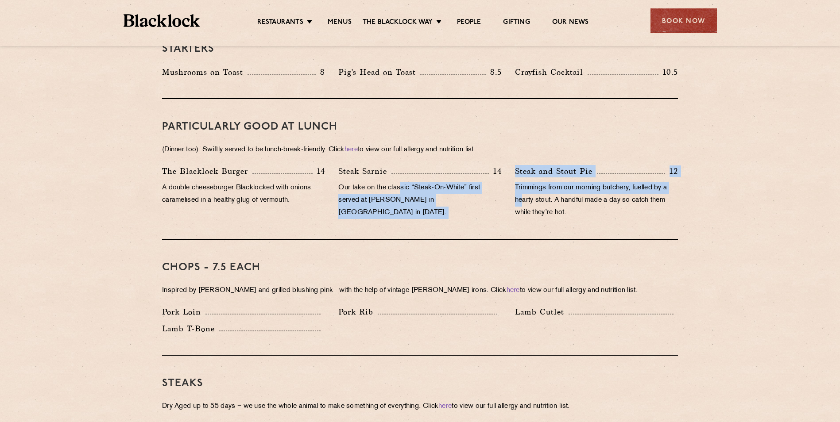
click at [402, 182] on p "Our take on the classic “Steak-On-White” first served at Louis’ Lunch in New Ha…" at bounding box center [419, 200] width 163 height 37
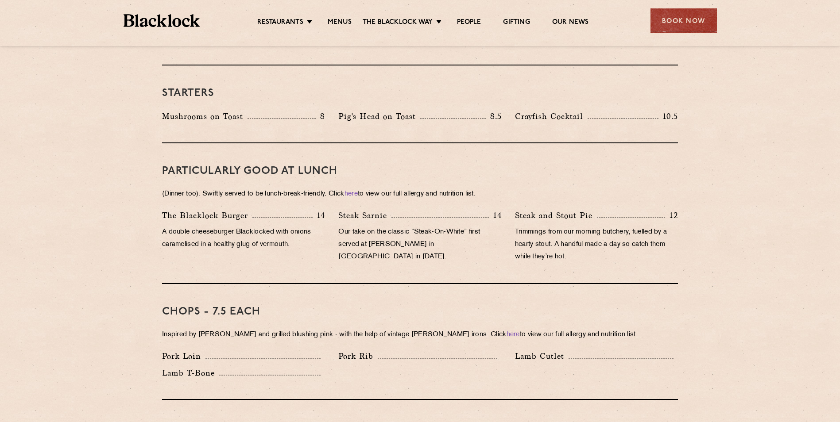
scroll to position [337, 0]
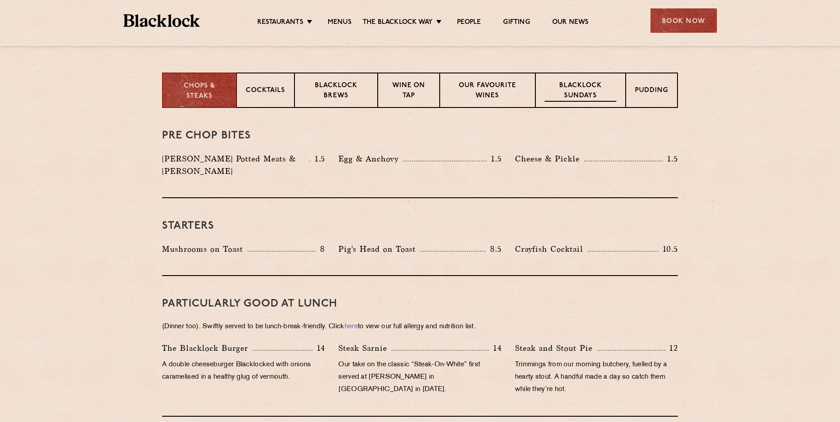
click at [585, 85] on p "Blacklock Sundays" at bounding box center [581, 91] width 72 height 21
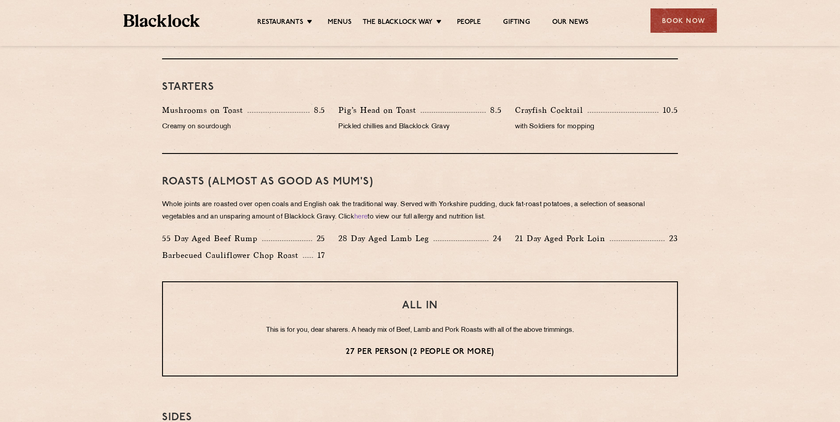
scroll to position [603, 0]
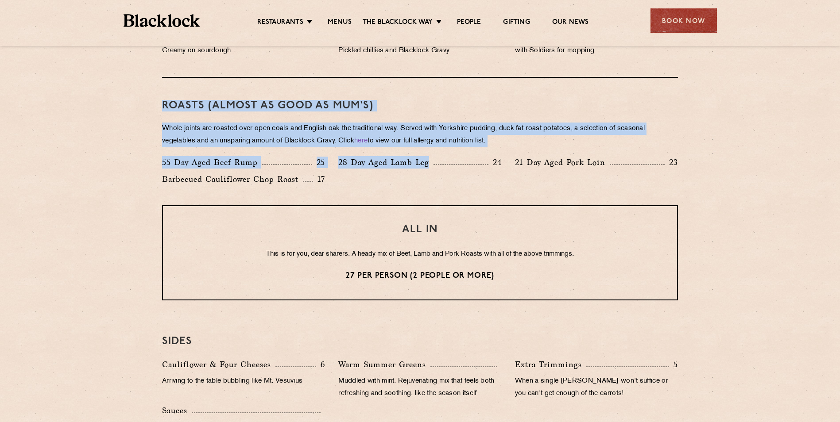
drag, startPoint x: 129, startPoint y: 98, endPoint x: 441, endPoint y: 189, distance: 325.0
click at [441, 189] on section "Eye openers If you had a big Saturday or need a little booster to kickstart you…" at bounding box center [420, 202] width 840 height 721
click at [442, 189] on div "55 Day Aged Beef Rump 25 28 Day Aged Lamb Leg 24 21 Day Aged Pork Loin 23 Barbe…" at bounding box center [419, 173] width 529 height 34
click at [183, 116] on div "Roasts (Almost as good as Mum's) Whole joints are roasted over open coals and E…" at bounding box center [420, 142] width 516 height 128
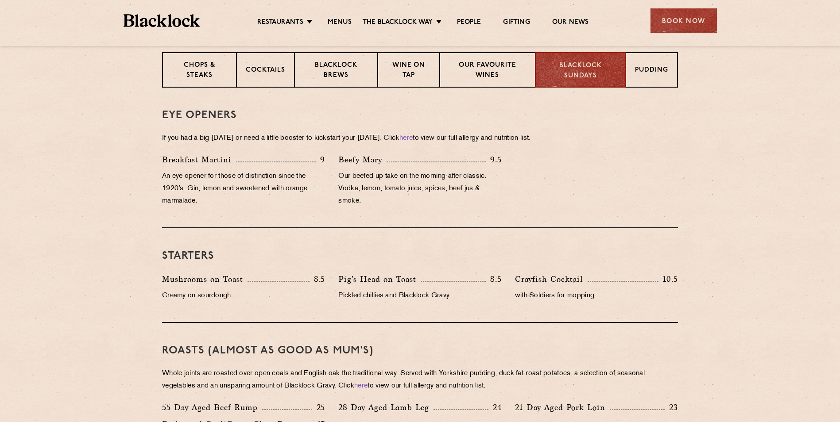
scroll to position [337, 0]
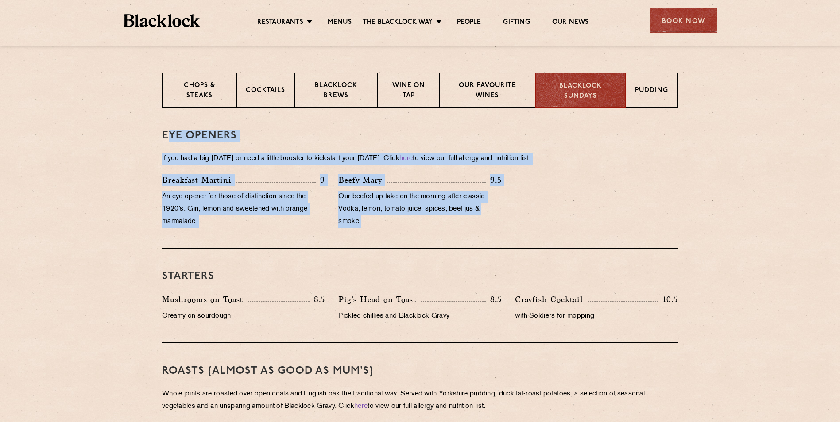
drag, startPoint x: 166, startPoint y: 131, endPoint x: 531, endPoint y: 245, distance: 382.8
click at [531, 245] on div "Eye openers If you had a big Saturday or need a little booster to kickstart you…" at bounding box center [420, 178] width 516 height 141
drag, startPoint x: 556, startPoint y: 240, endPoint x: 159, endPoint y: 131, distance: 411.0
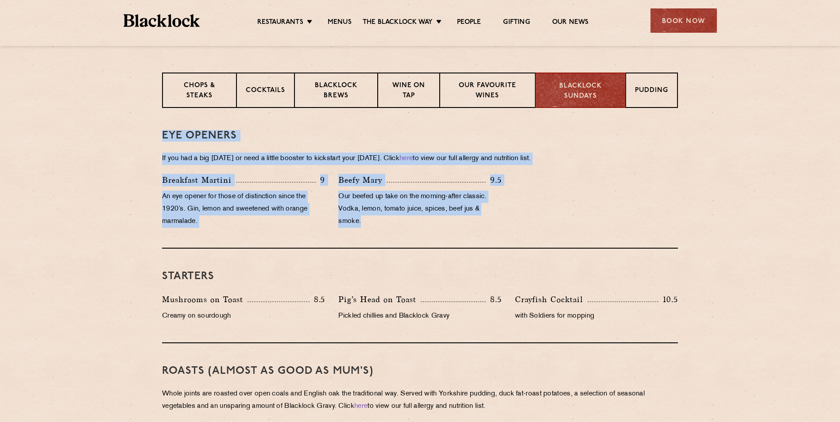
drag, startPoint x: 159, startPoint y: 131, endPoint x: 531, endPoint y: 212, distance: 380.4
click at [531, 212] on div "Breakfast Martini 9 An eye opener for those of distinction since the 1920’s. Gi…" at bounding box center [419, 203] width 529 height 58
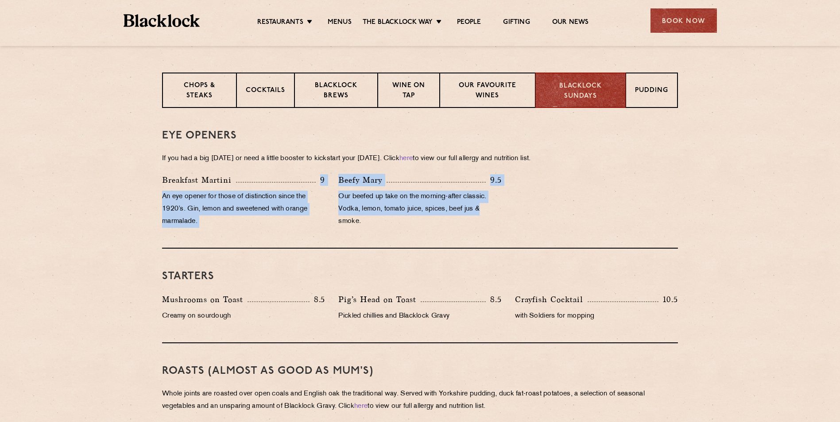
drag, startPoint x: 514, startPoint y: 212, endPoint x: 283, endPoint y: 182, distance: 232.2
click at [283, 182] on div "Breakfast Martini 9 An eye opener for those of distinction since the 1920’s. Gi…" at bounding box center [419, 203] width 529 height 58
click at [283, 182] on div at bounding box center [276, 182] width 80 height 1
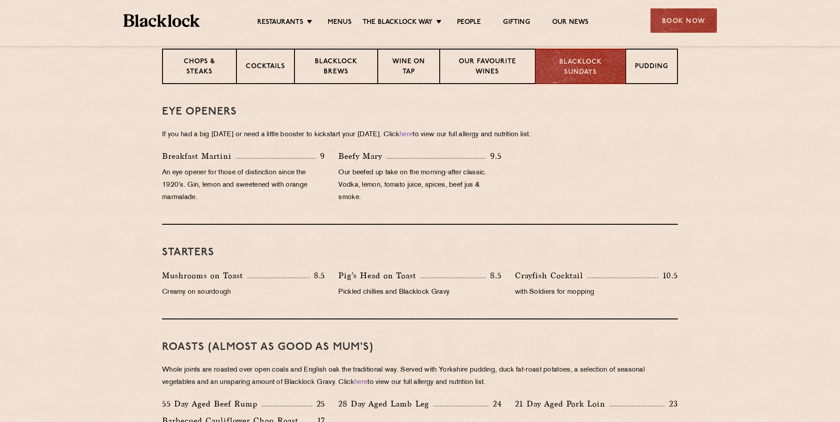
scroll to position [382, 0]
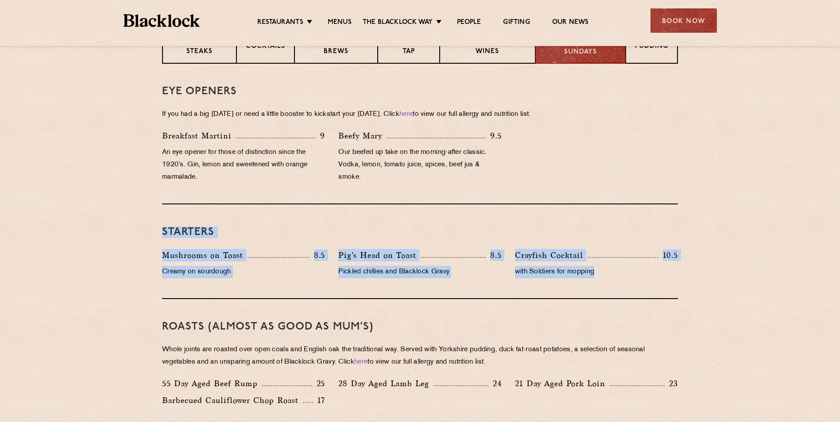
drag, startPoint x: 160, startPoint y: 234, endPoint x: 691, endPoint y: 276, distance: 532.2
click at [691, 276] on section "Eye openers If you had a big Saturday or need a little booster to kickstart you…" at bounding box center [420, 424] width 840 height 721
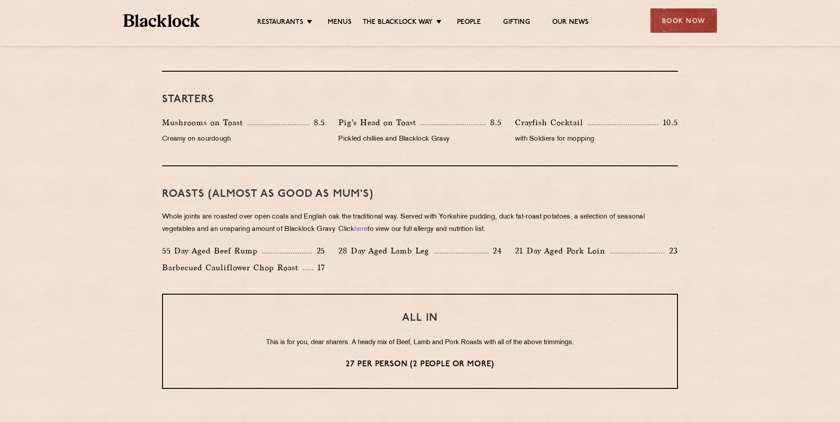
scroll to position [559, 0]
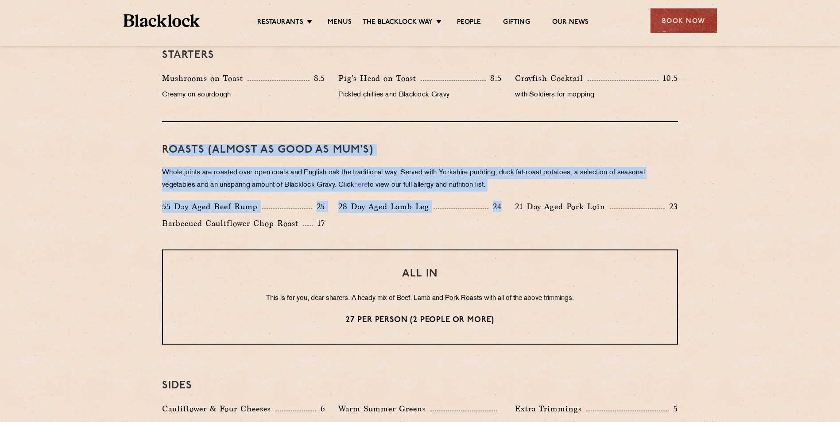
drag, startPoint x: 166, startPoint y: 152, endPoint x: 505, endPoint y: 199, distance: 342.4
click at [505, 199] on div "Roasts (Almost as good as Mum's) Whole joints are roasted over open coals and E…" at bounding box center [420, 186] width 516 height 128
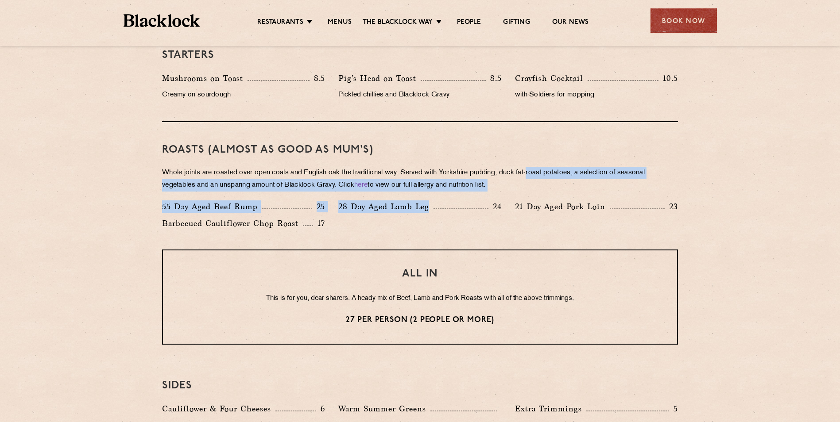
drag, startPoint x: 475, startPoint y: 224, endPoint x: 534, endPoint y: 169, distance: 80.8
click at [534, 169] on div "Roasts (Almost as good as Mum's) Whole joints are roasted over open coals and E…" at bounding box center [420, 186] width 516 height 128
click at [534, 169] on p "Whole joints are roasted over open coals and English oak the traditional way. S…" at bounding box center [420, 179] width 516 height 25
drag, startPoint x: 534, startPoint y: 169, endPoint x: 601, endPoint y: 229, distance: 90.3
click at [601, 229] on div "Roasts (Almost as good as Mum's) Whole joints are roasted over open coals and E…" at bounding box center [420, 186] width 516 height 128
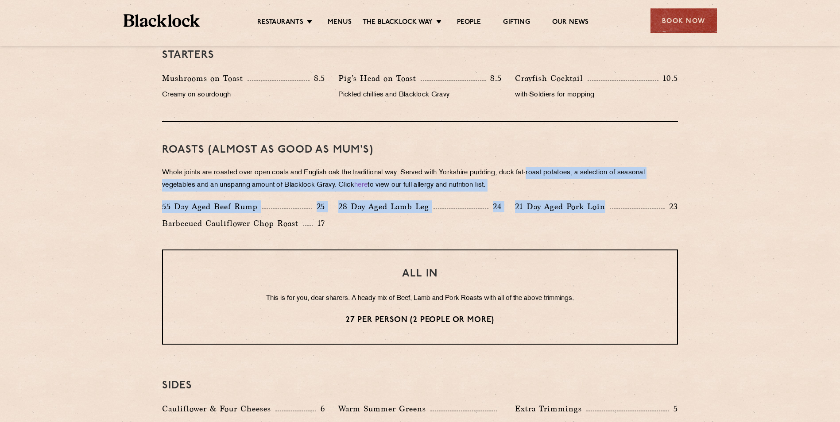
click at [601, 229] on div "55 Day Aged Beef Rump 25 28 Day Aged Lamb Leg 24 21 Day Aged Pork Loin 23 Barbe…" at bounding box center [419, 218] width 529 height 34
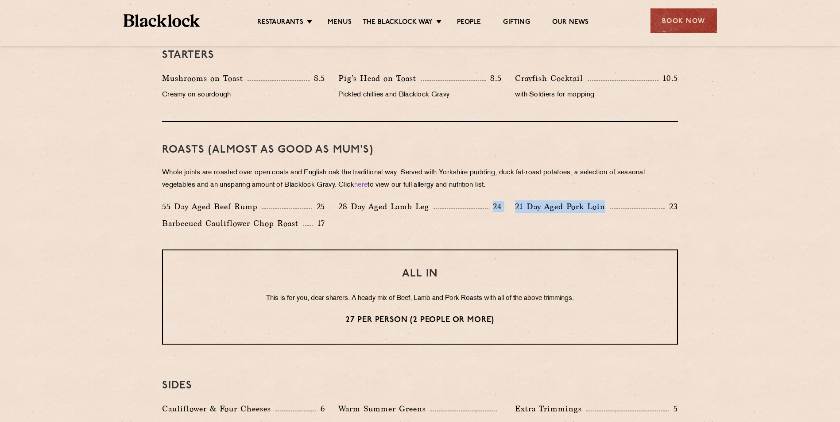
drag, startPoint x: 586, startPoint y: 232, endPoint x: 480, endPoint y: 213, distance: 107.9
click at [480, 213] on div "55 Day Aged Beef Rump 25 28 Day Aged Lamb Leg 24 21 Day Aged Pork Loin 23 Barbe…" at bounding box center [419, 218] width 529 height 34
click at [480, 213] on div "28 Day Aged Lamb Leg 24" at bounding box center [420, 209] width 176 height 17
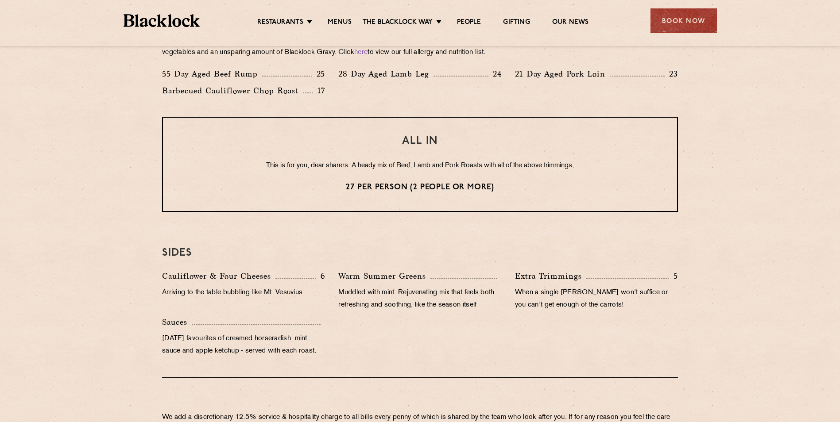
scroll to position [647, 0]
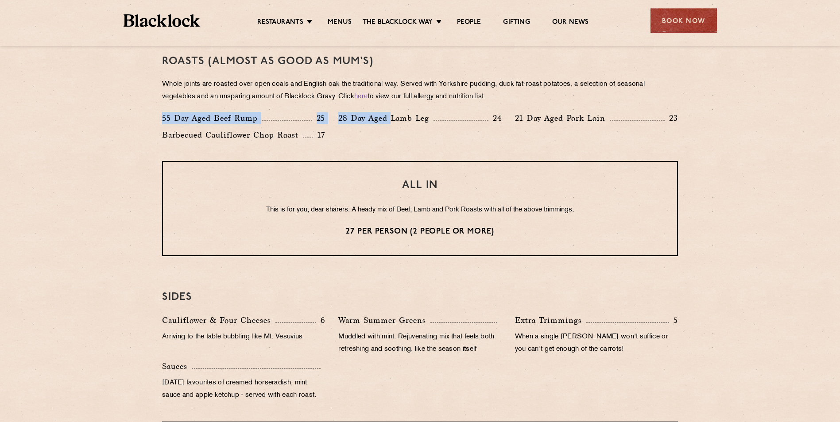
drag, startPoint x: 163, startPoint y: 122, endPoint x: 392, endPoint y: 126, distance: 229.4
click at [392, 126] on div "55 Day Aged Beef Rump 25 28 Day Aged Lamb Leg 24 21 Day Aged Pork Loin 23 Barbe…" at bounding box center [419, 129] width 529 height 34
click at [392, 126] on div "28 Day Aged Lamb Leg 24" at bounding box center [420, 120] width 176 height 17
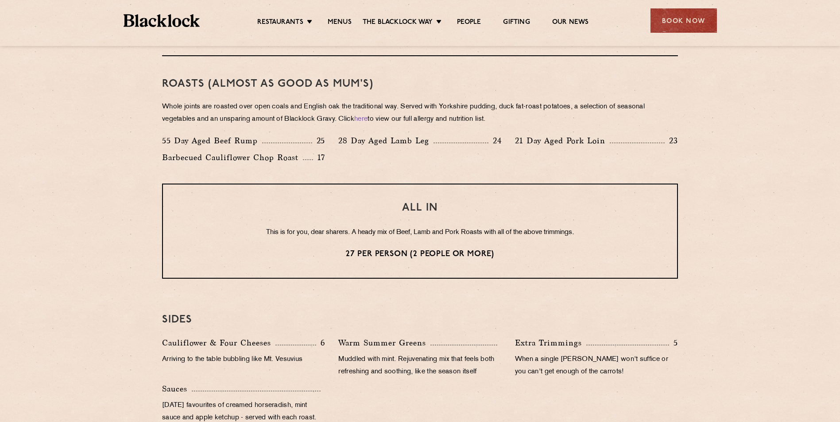
scroll to position [603, 0]
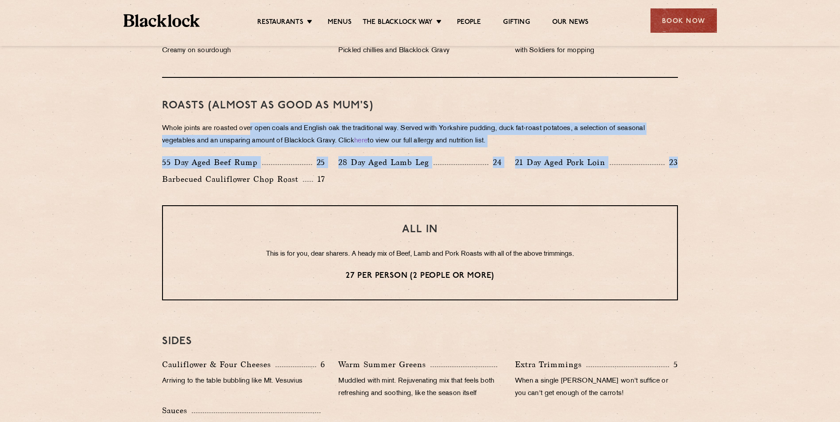
drag, startPoint x: 252, startPoint y: 133, endPoint x: 710, endPoint y: 193, distance: 461.8
click at [710, 193] on section "Eye openers If you had a big Saturday or need a little booster to kickstart you…" at bounding box center [420, 202] width 840 height 721
drag, startPoint x: 710, startPoint y: 193, endPoint x: 715, endPoint y: 191, distance: 5.0
click at [711, 192] on section "Eye openers If you had a big Saturday or need a little booster to kickstart you…" at bounding box center [420, 202] width 840 height 721
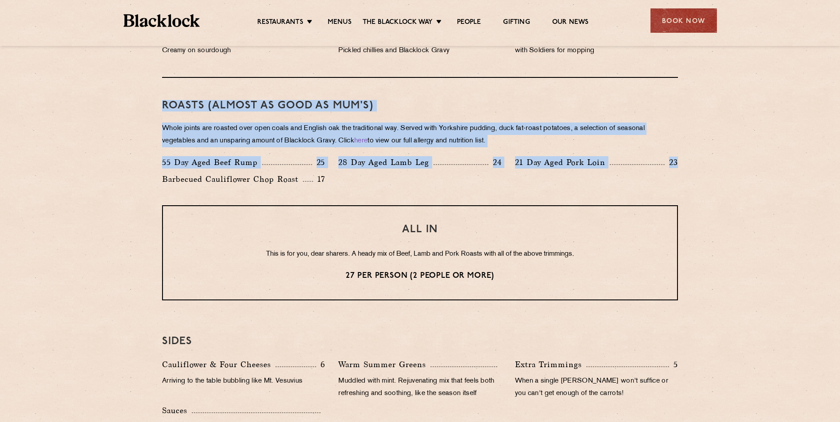
drag, startPoint x: 698, startPoint y: 188, endPoint x: 121, endPoint y: 100, distance: 583.7
click at [121, 100] on section "Eye openers If you had a big Saturday or need a little booster to kickstart you…" at bounding box center [420, 202] width 840 height 721
click at [121, 99] on section "Eye openers If you had a big Saturday or need a little booster to kickstart you…" at bounding box center [420, 202] width 840 height 721
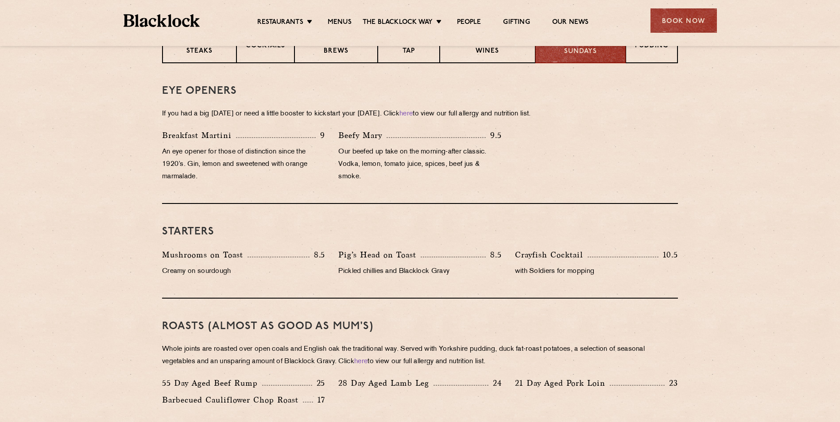
scroll to position [382, 0]
